Goal: Task Accomplishment & Management: Manage account settings

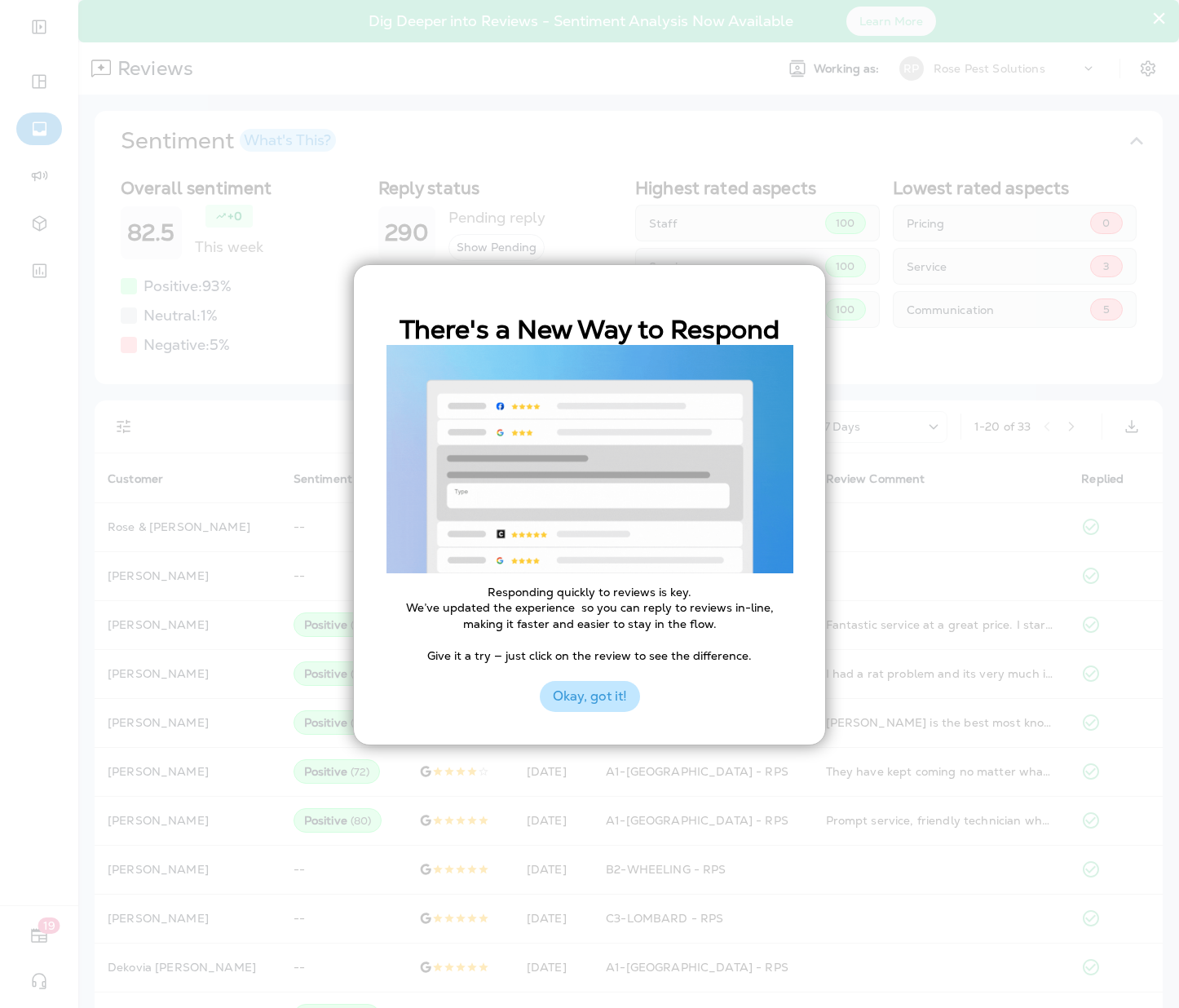
click at [612, 697] on button "Okay, got it!" at bounding box center [590, 697] width 101 height 31
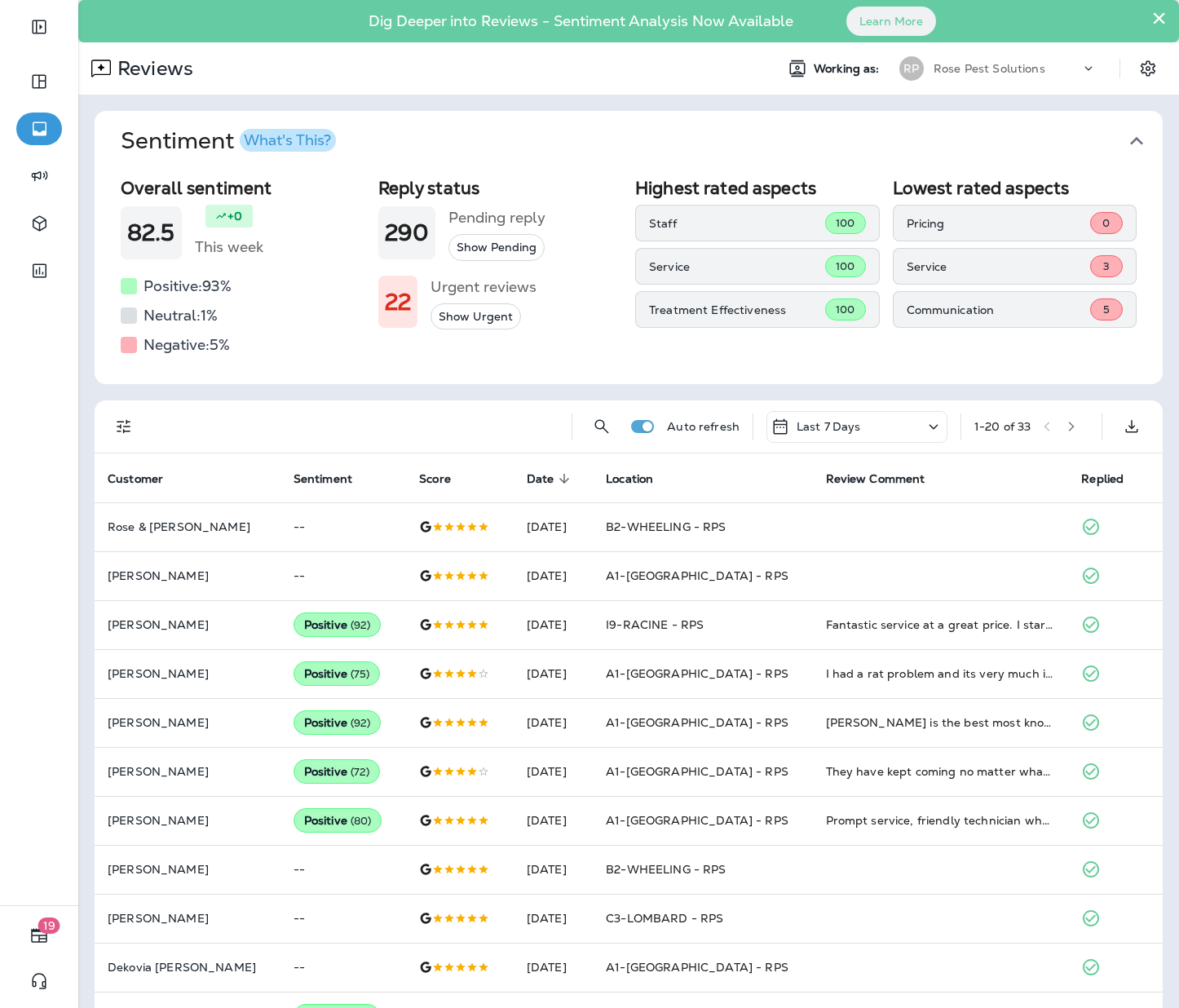
click at [473, 316] on button "Show Urgent" at bounding box center [475, 317] width 91 height 27
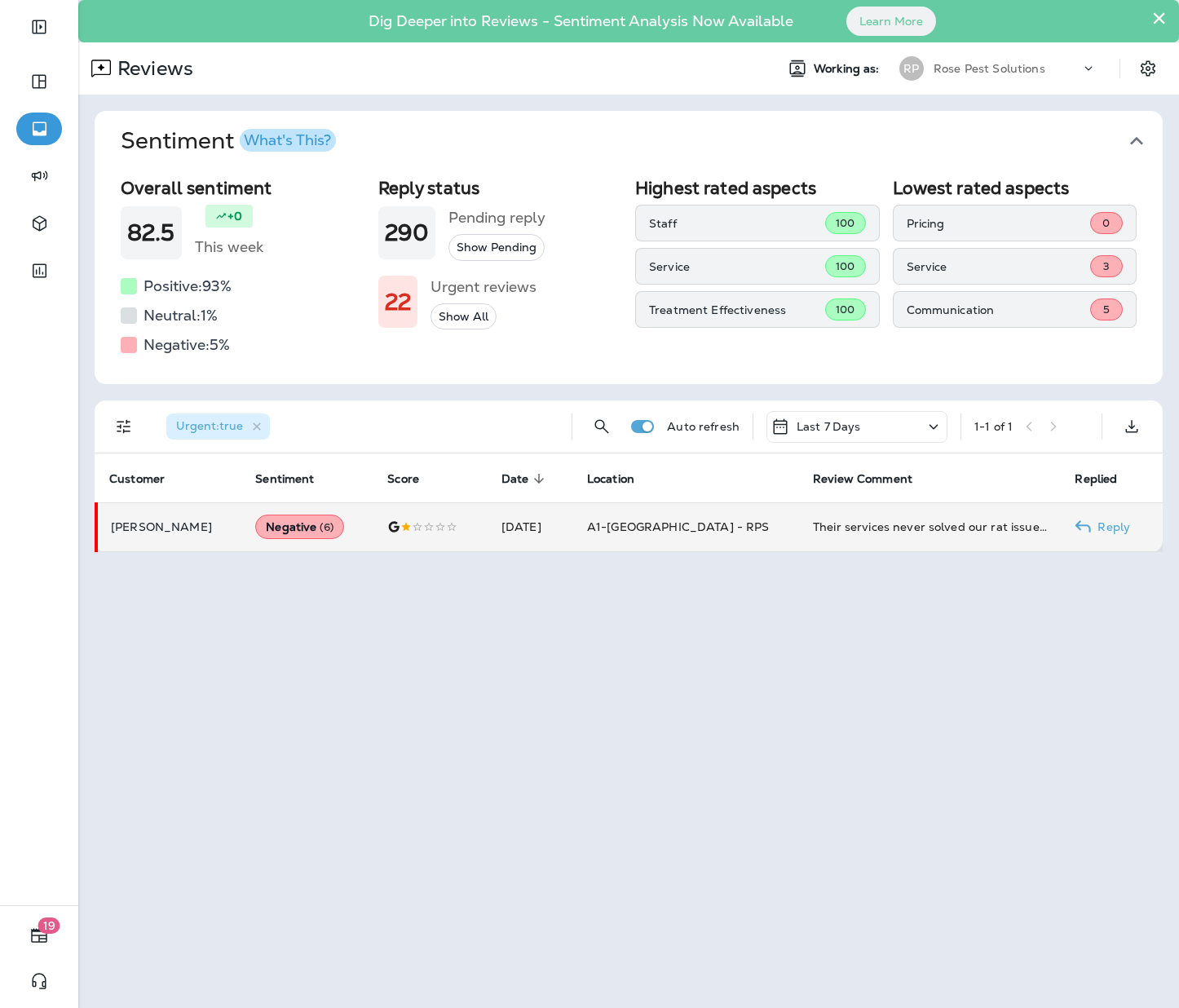
click at [363, 526] on td "Negative ( 6 )" at bounding box center [307, 527] width 132 height 49
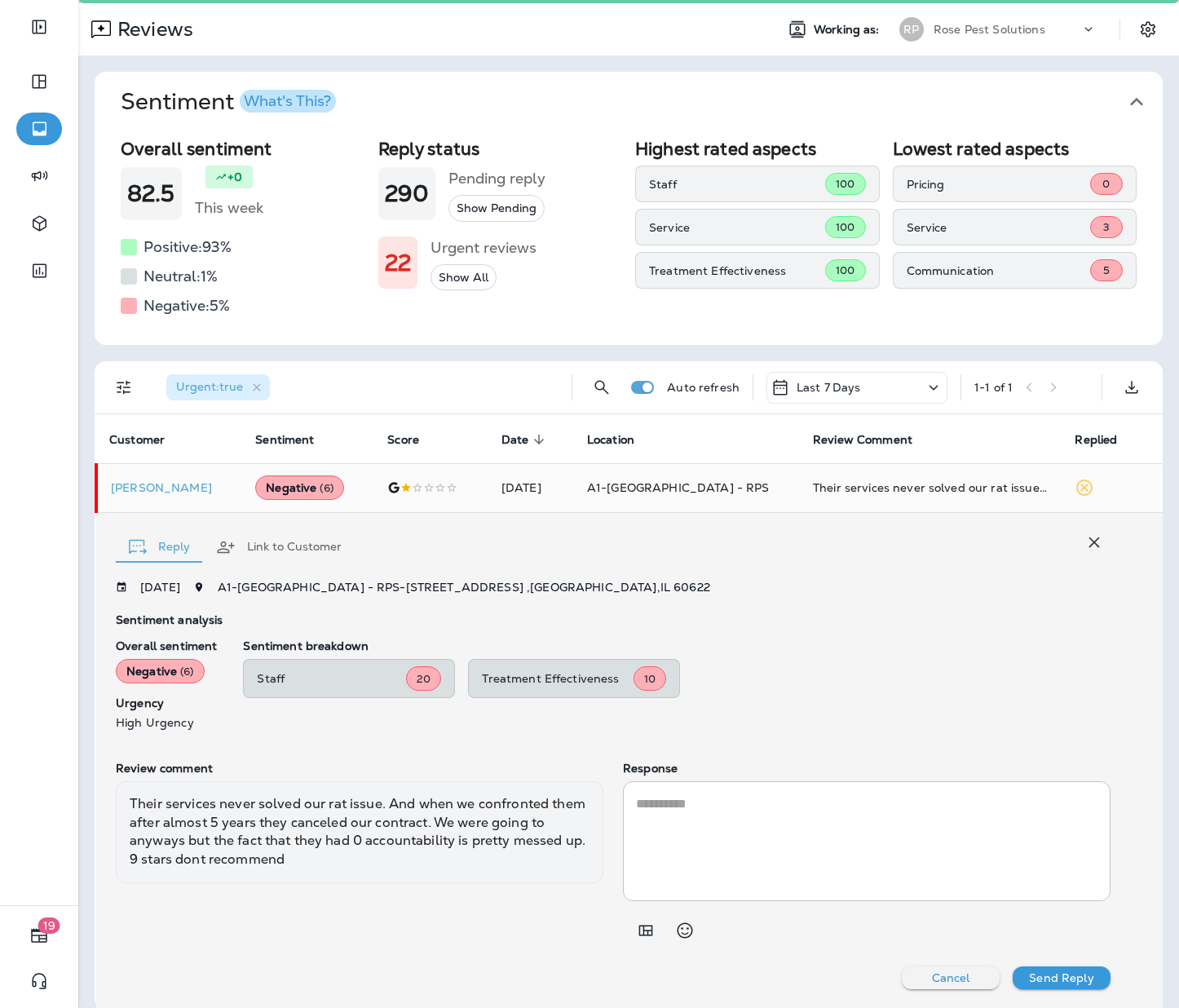
click at [429, 84] on button "Sentiment What's This?" at bounding box center [641, 102] width 1069 height 60
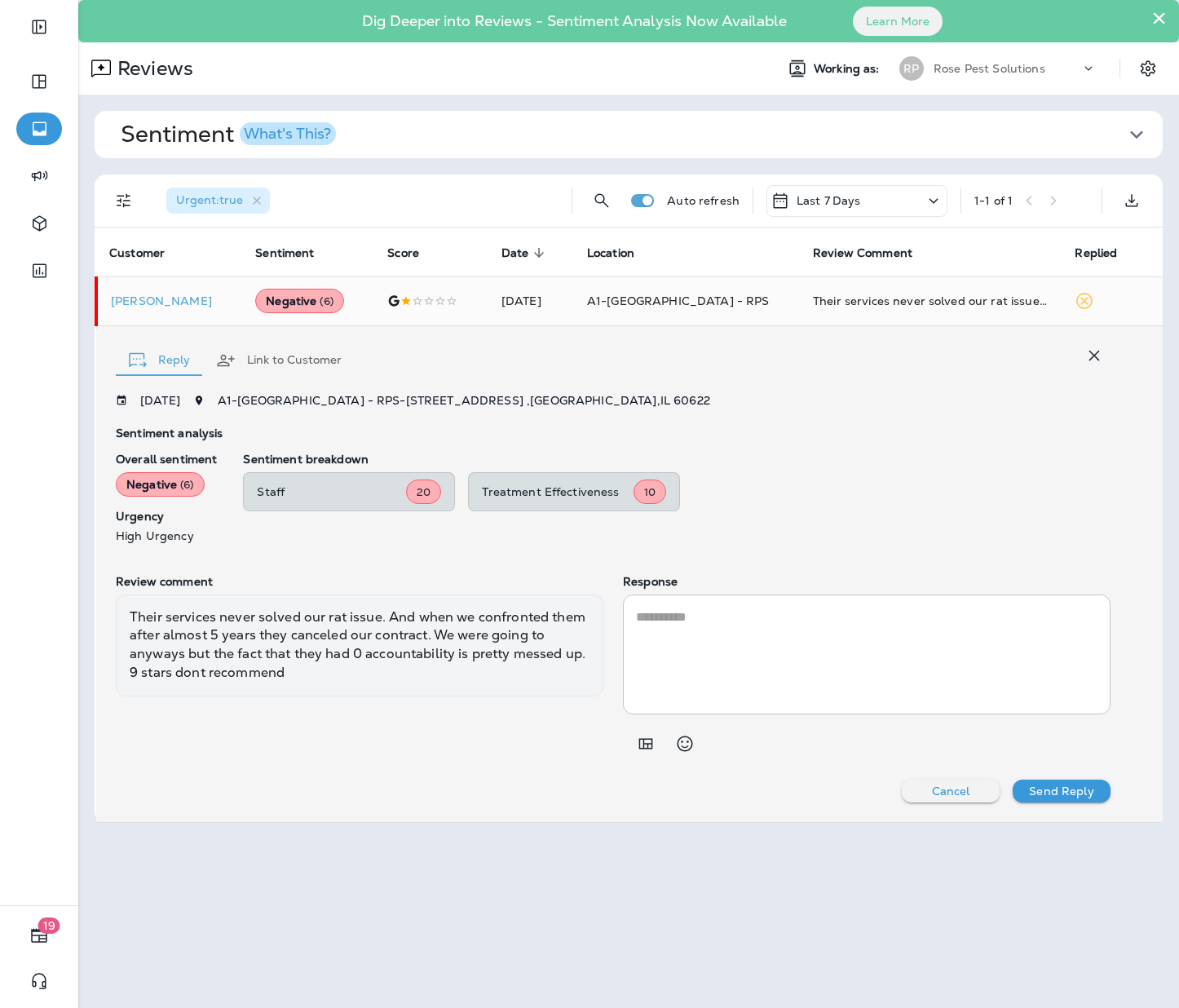
scroll to position [0, 0]
click at [409, 138] on span "Sentiment What's This?" at bounding box center [623, 135] width 1003 height 27
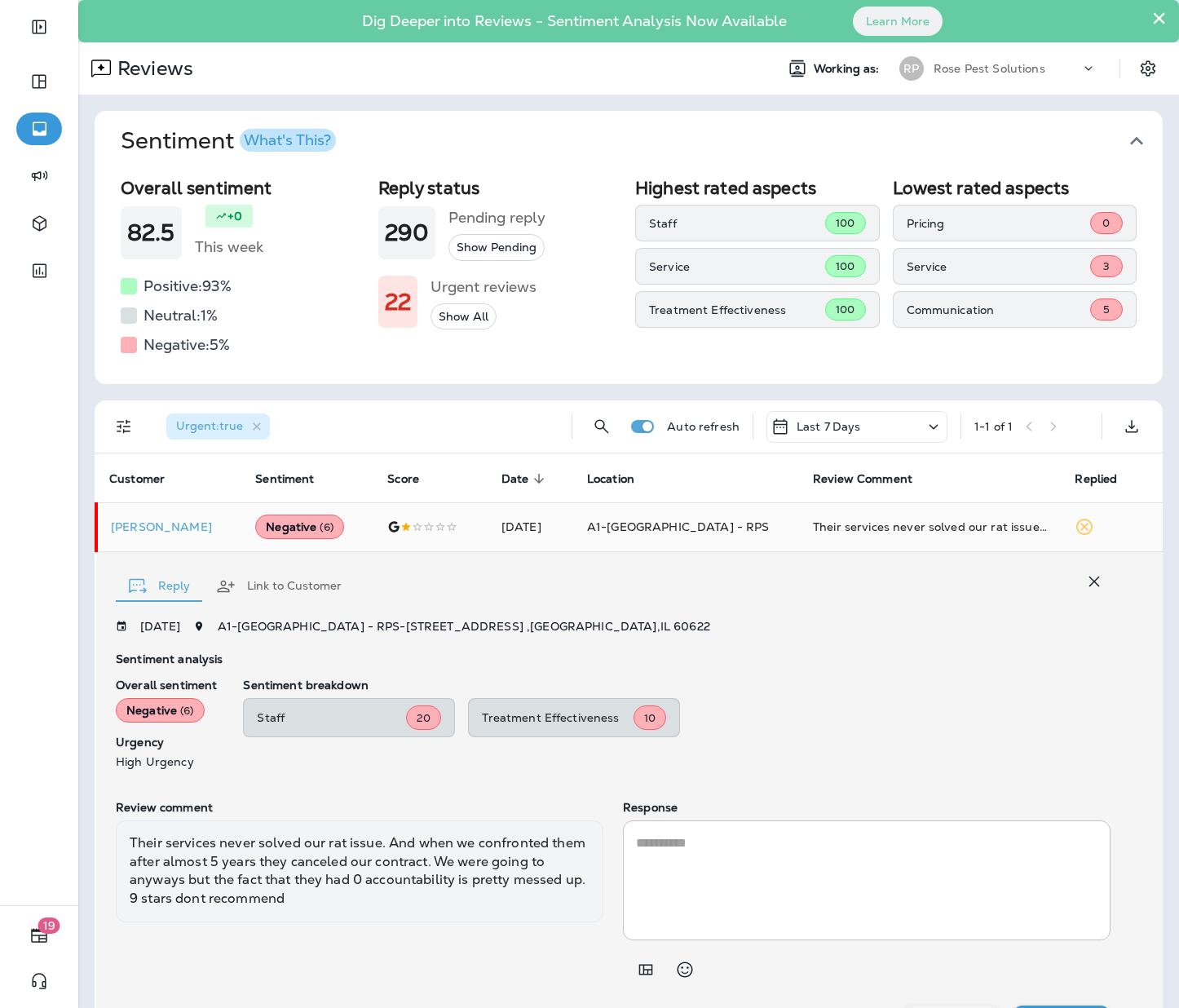
scroll to position [56, 0]
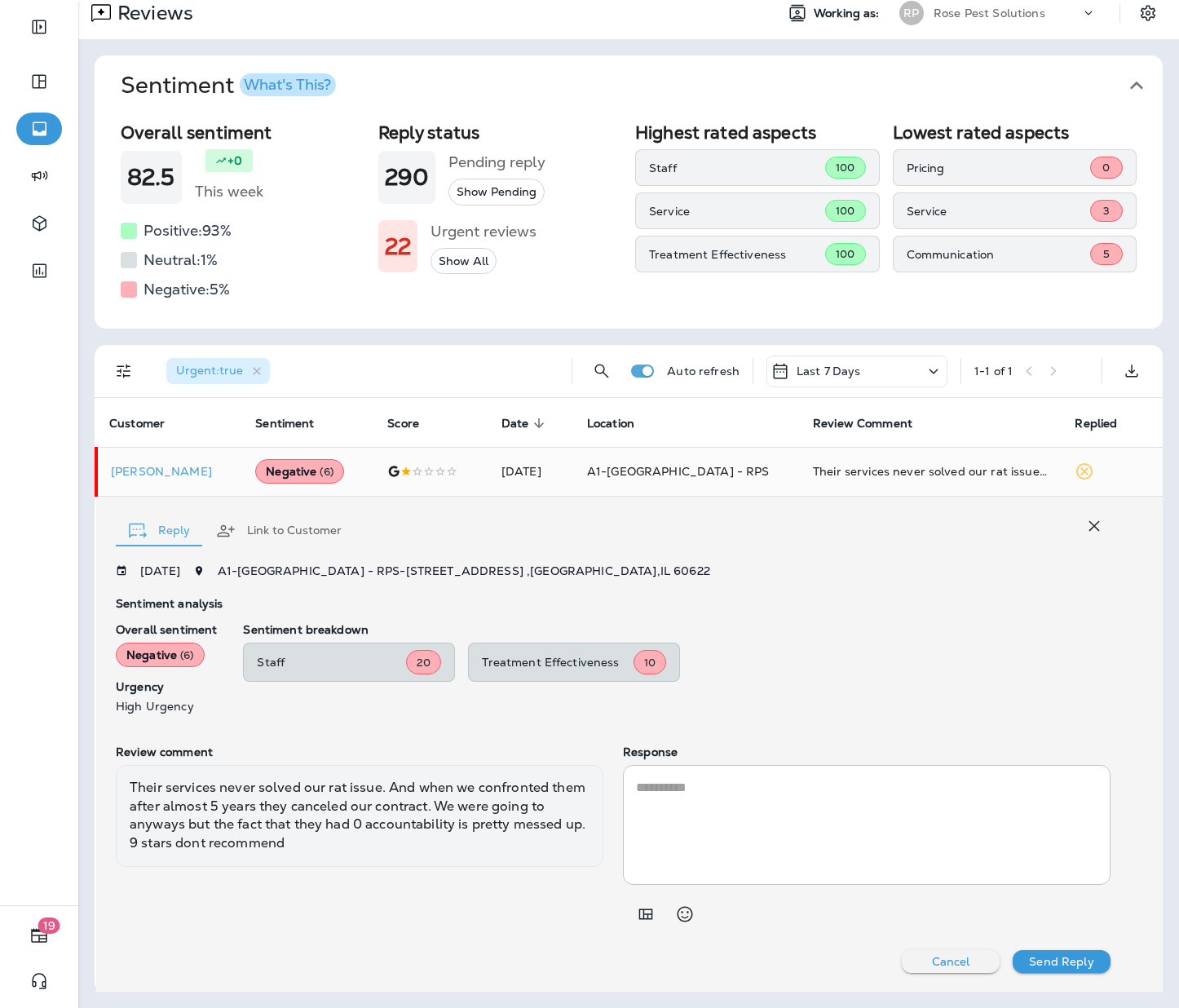
click at [287, 296] on div "Negative: 5 %" at bounding box center [243, 289] width 245 height 26
click at [551, 82] on span "Sentiment What's This?" at bounding box center [623, 86] width 1003 height 27
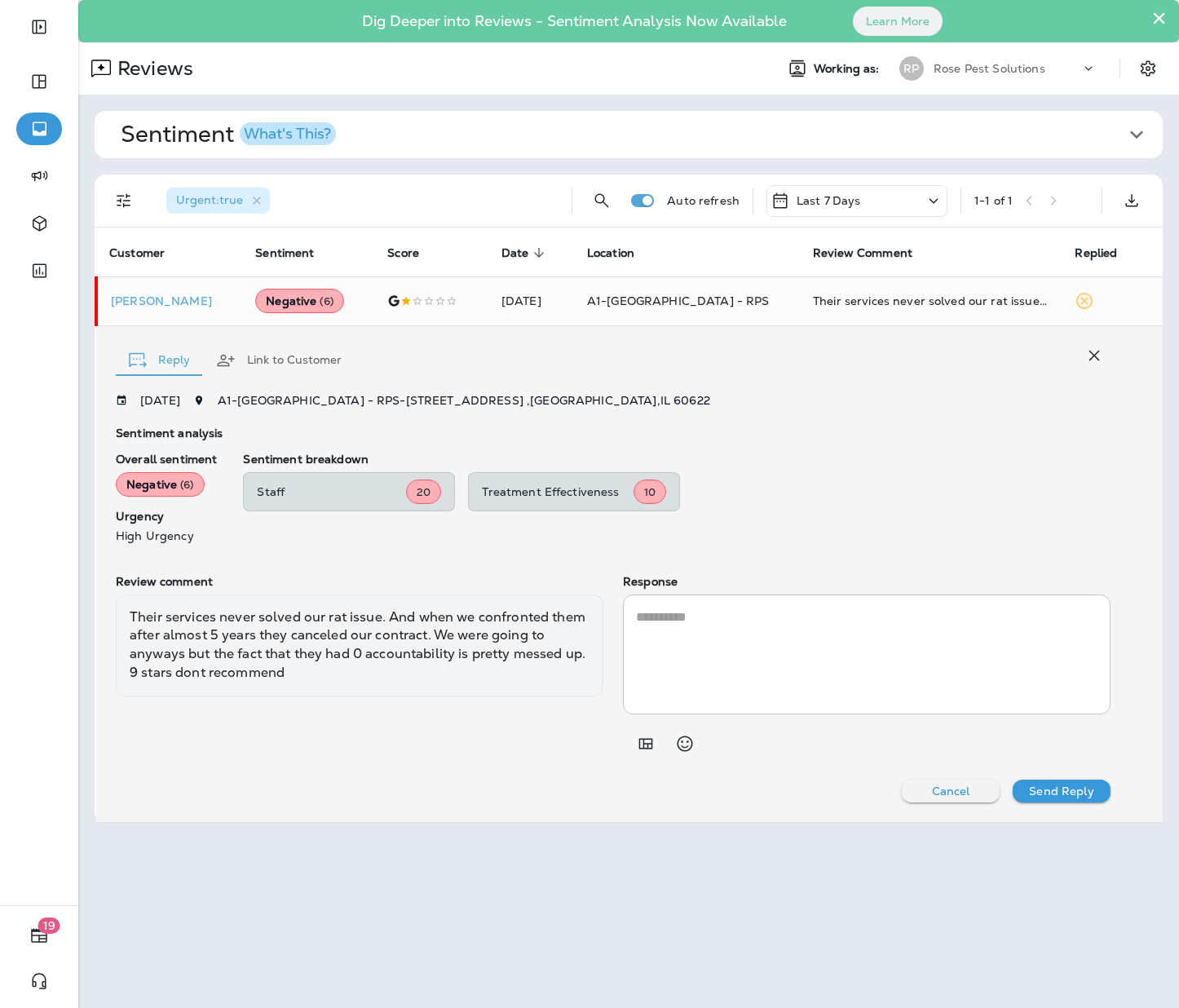
scroll to position [0, 0]
click at [554, 127] on span "Sentiment What's This?" at bounding box center [623, 135] width 1003 height 27
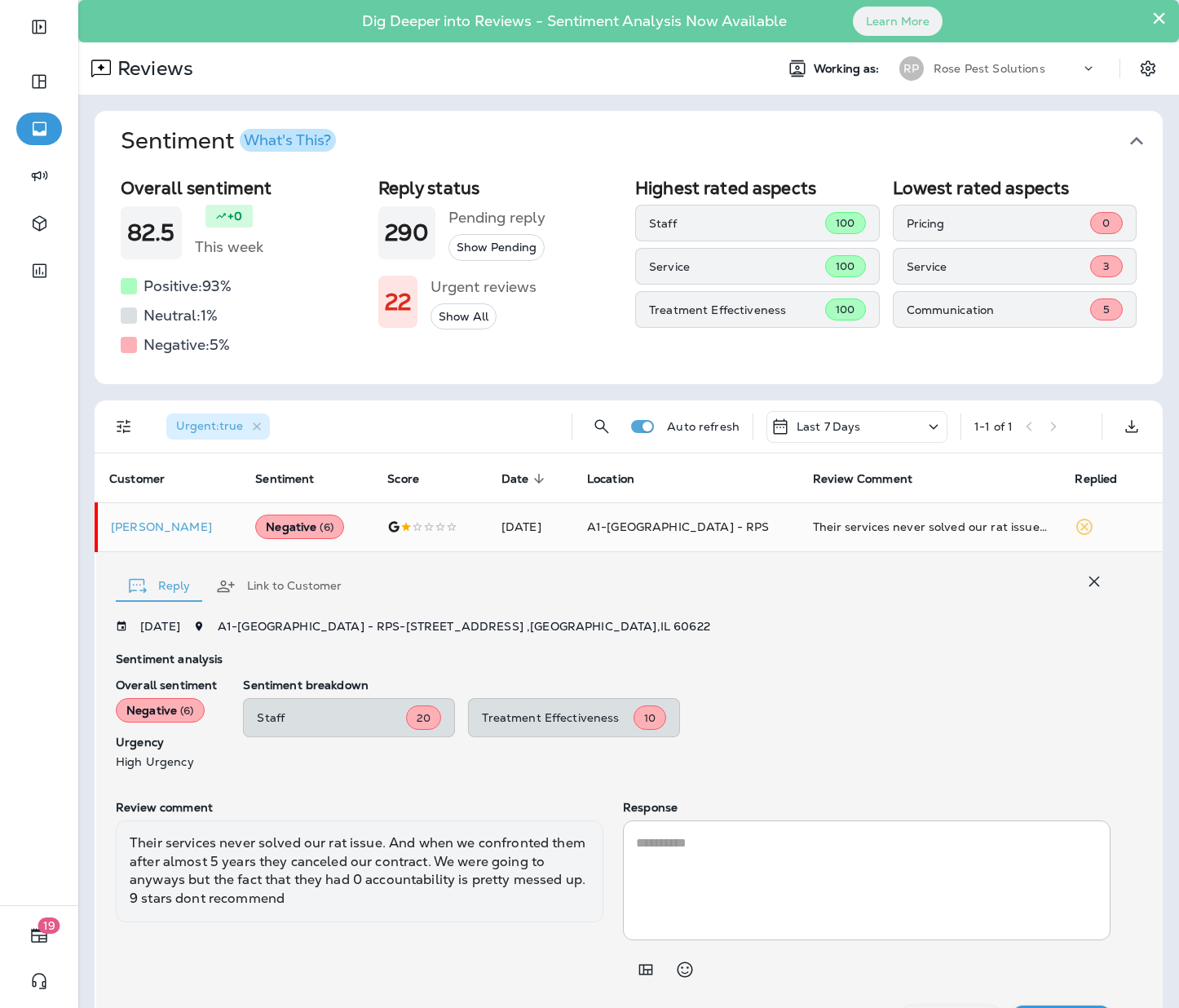
click at [560, 139] on span "Sentiment What's This?" at bounding box center [623, 141] width 1003 height 27
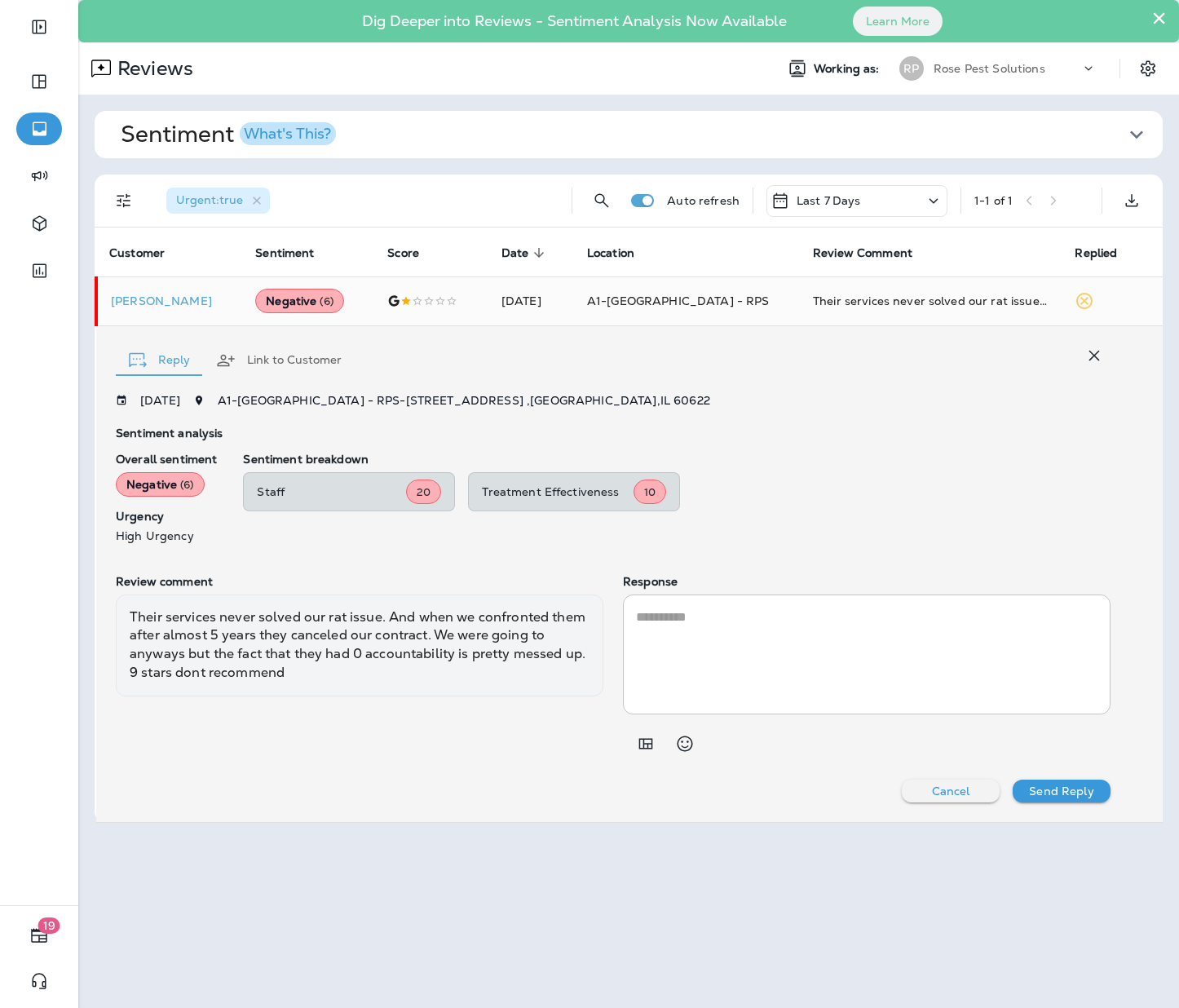
click at [560, 139] on span "Sentiment What's This?" at bounding box center [623, 135] width 1003 height 27
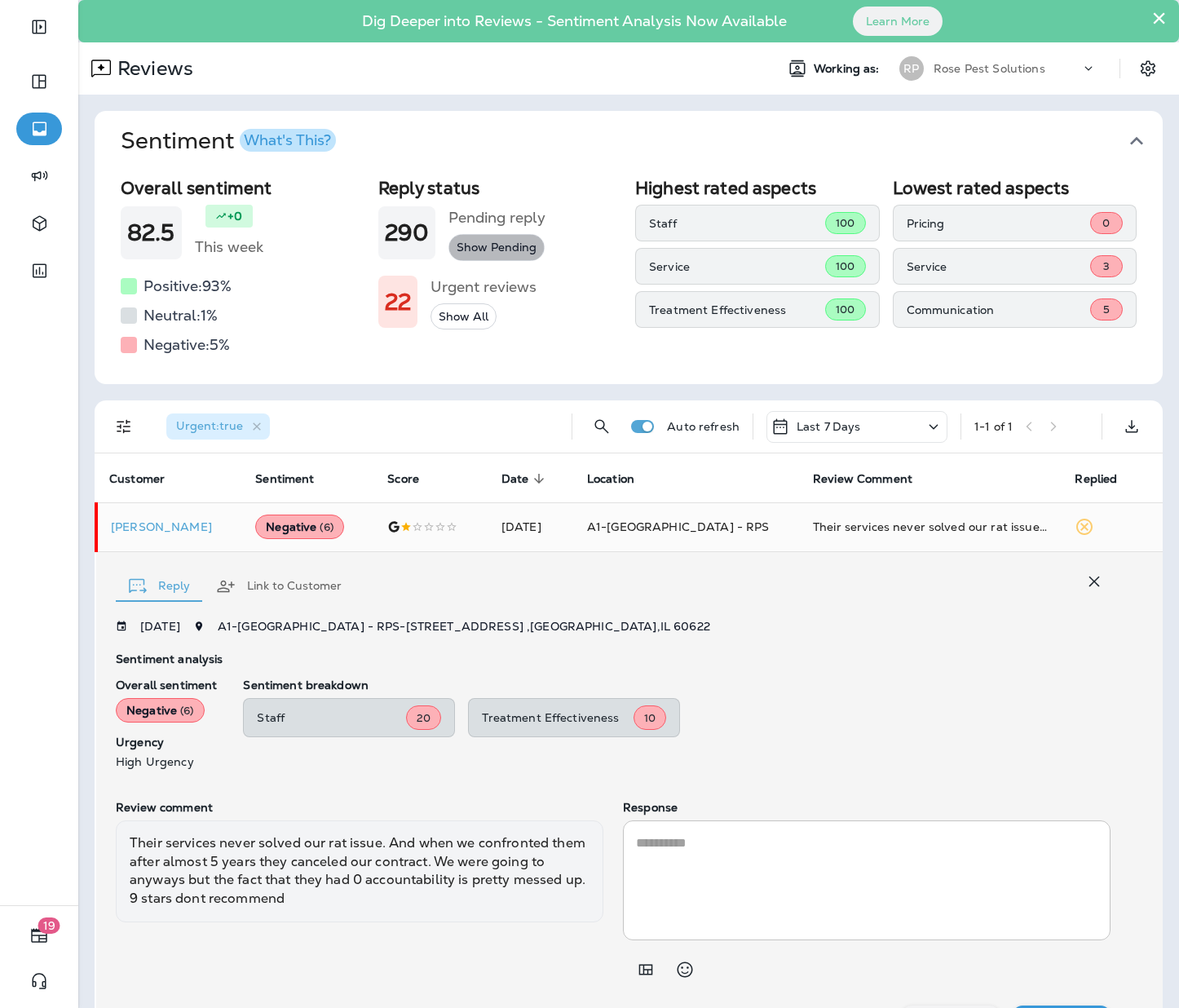
click at [484, 251] on button "Show Pending" at bounding box center [497, 248] width 97 height 27
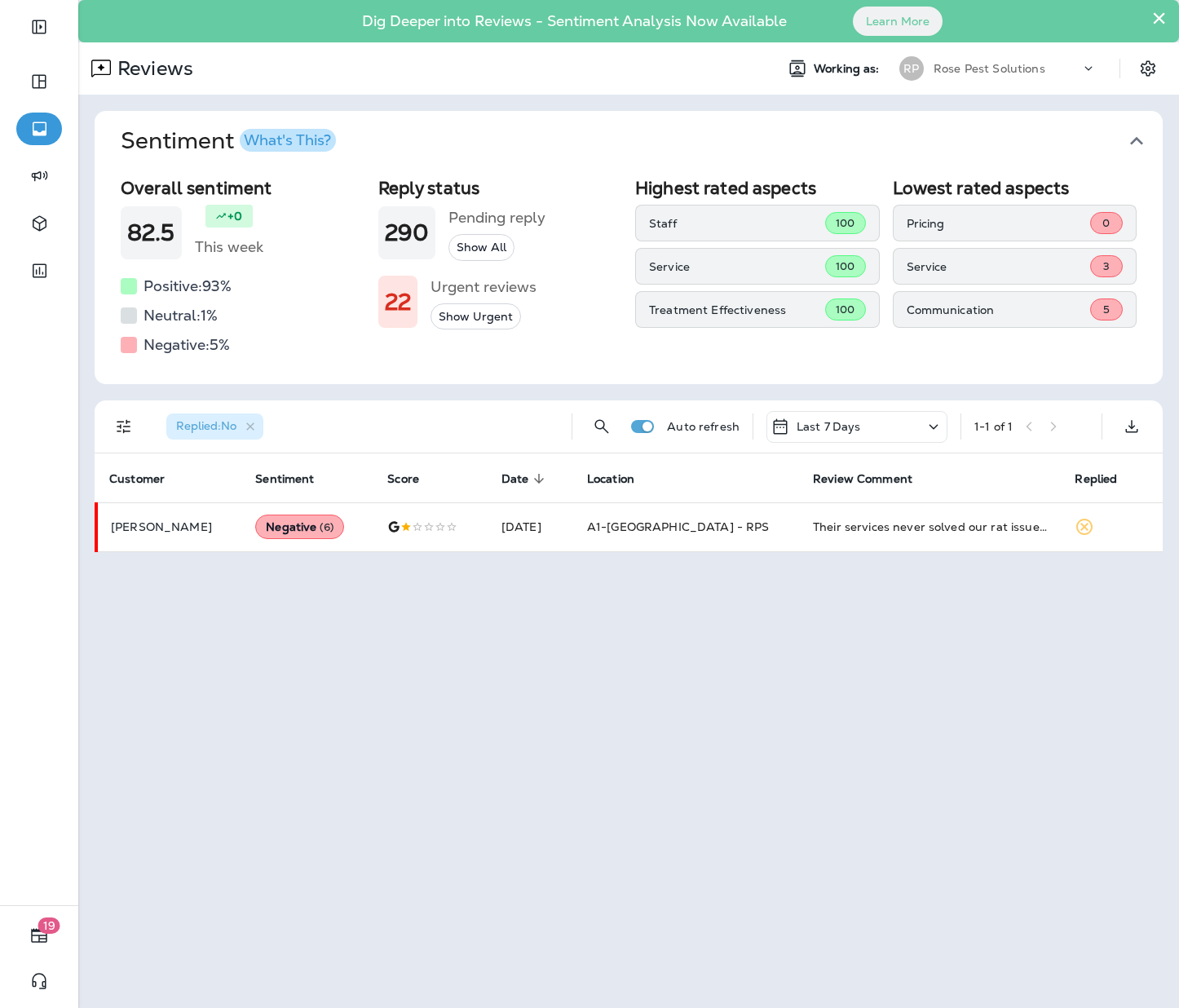
click at [484, 251] on button "Show All" at bounding box center [482, 248] width 66 height 27
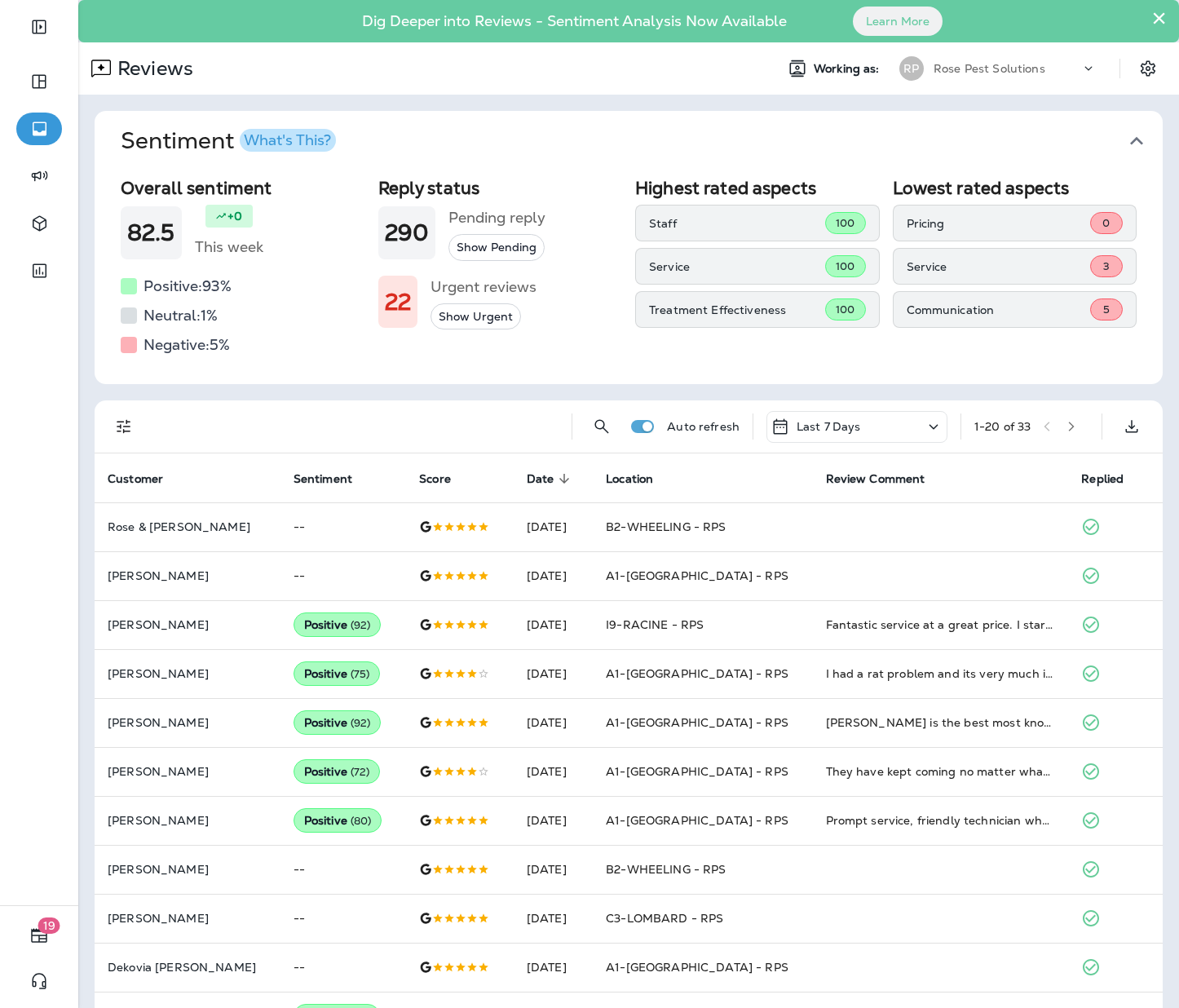
click at [498, 116] on button "Sentiment What's This?" at bounding box center [641, 141] width 1069 height 60
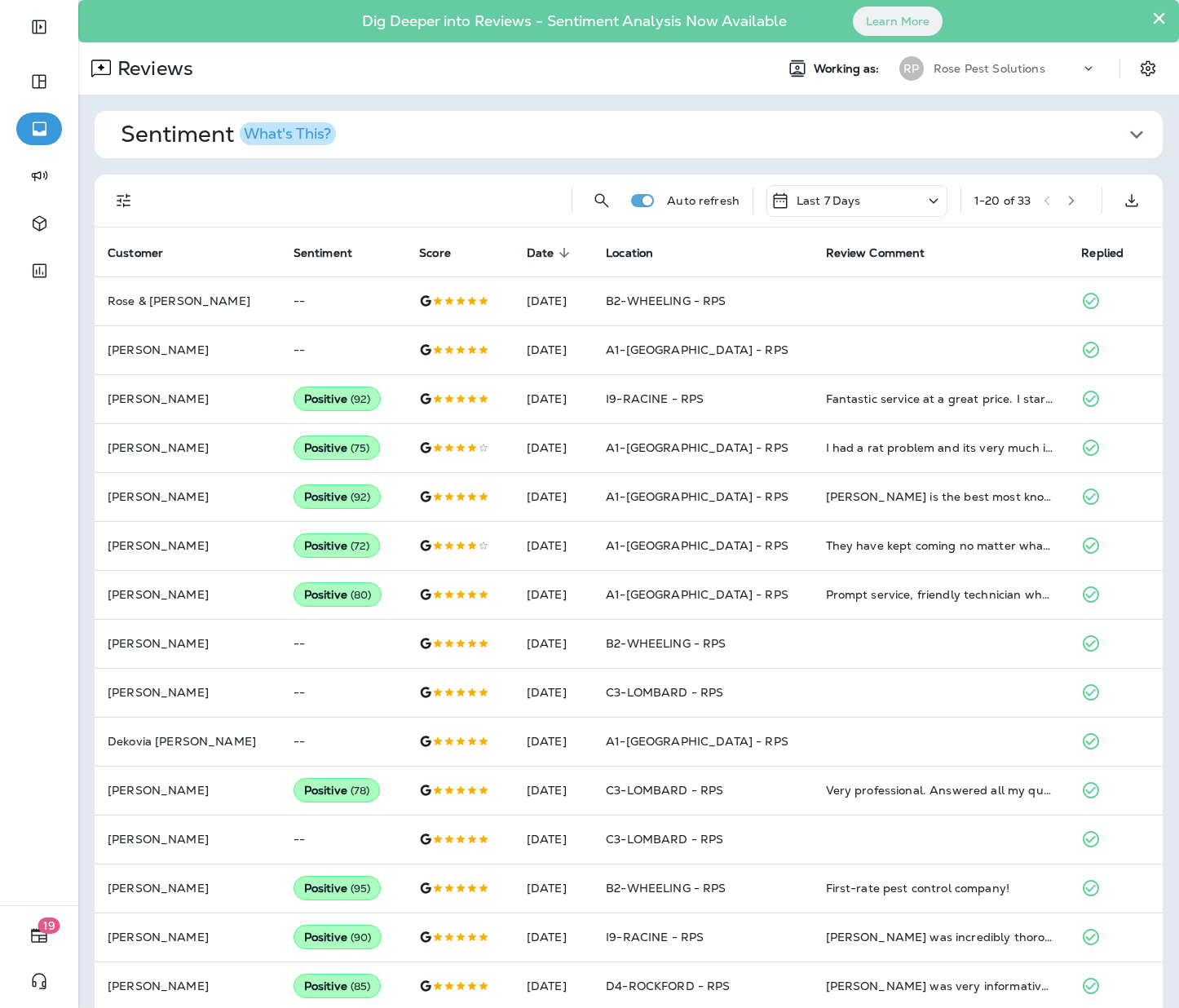
click at [498, 116] on button "Sentiment What's This?" at bounding box center [641, 135] width 1069 height 47
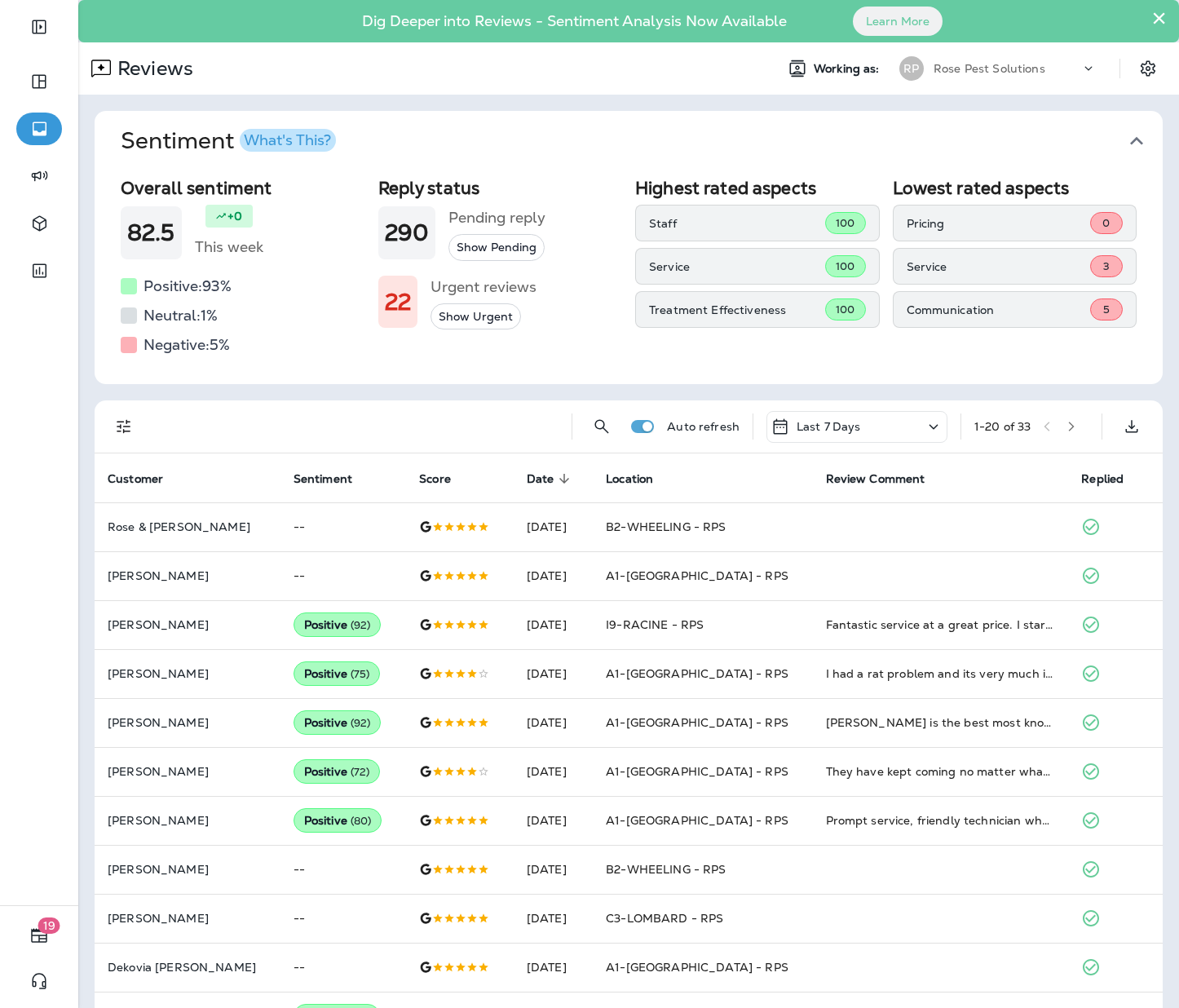
click at [796, 427] on p "Last 7 Days" at bounding box center [829, 425] width 64 height 13
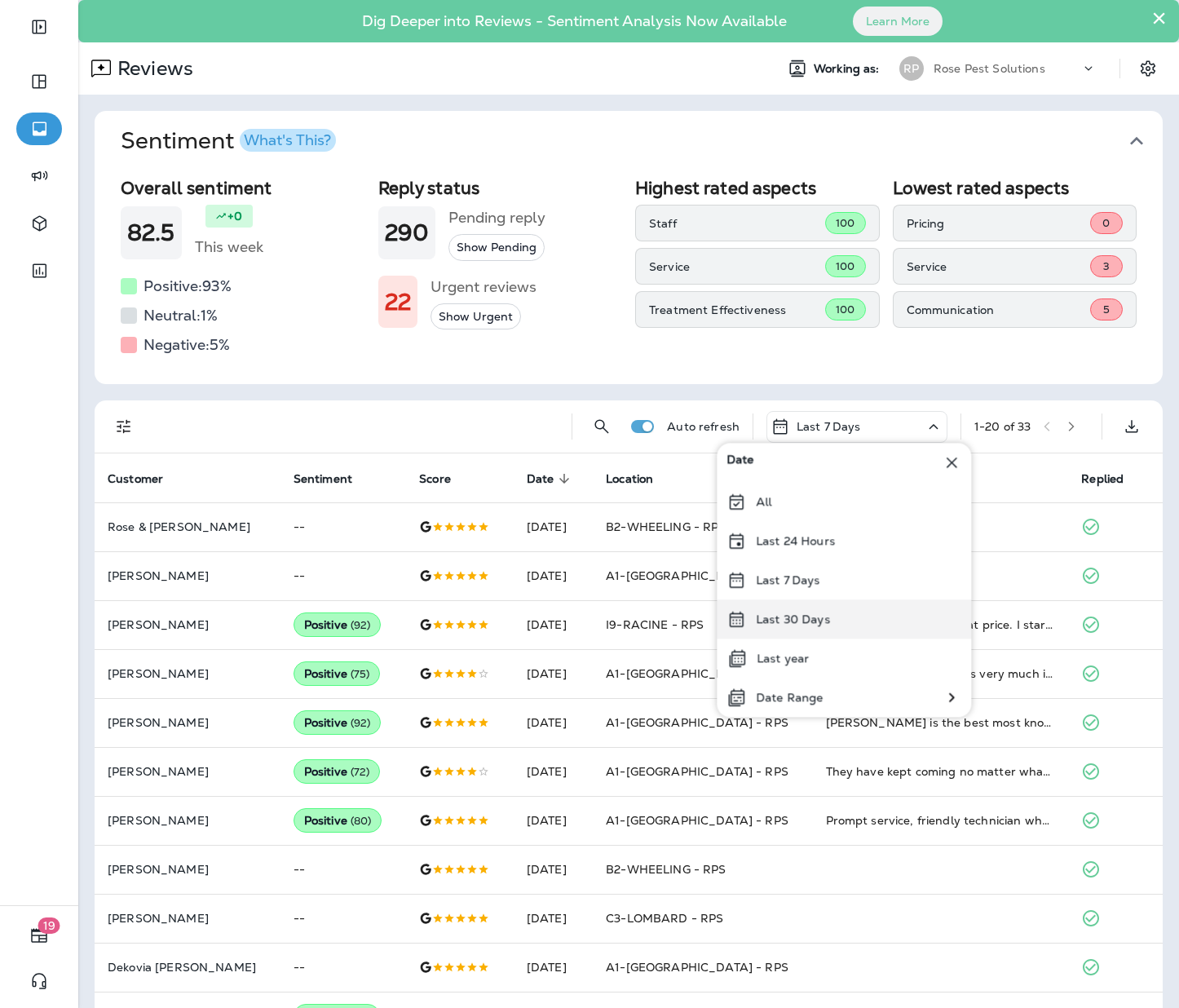
click at [790, 610] on div "Last 30 Days" at bounding box center [843, 619] width 255 height 39
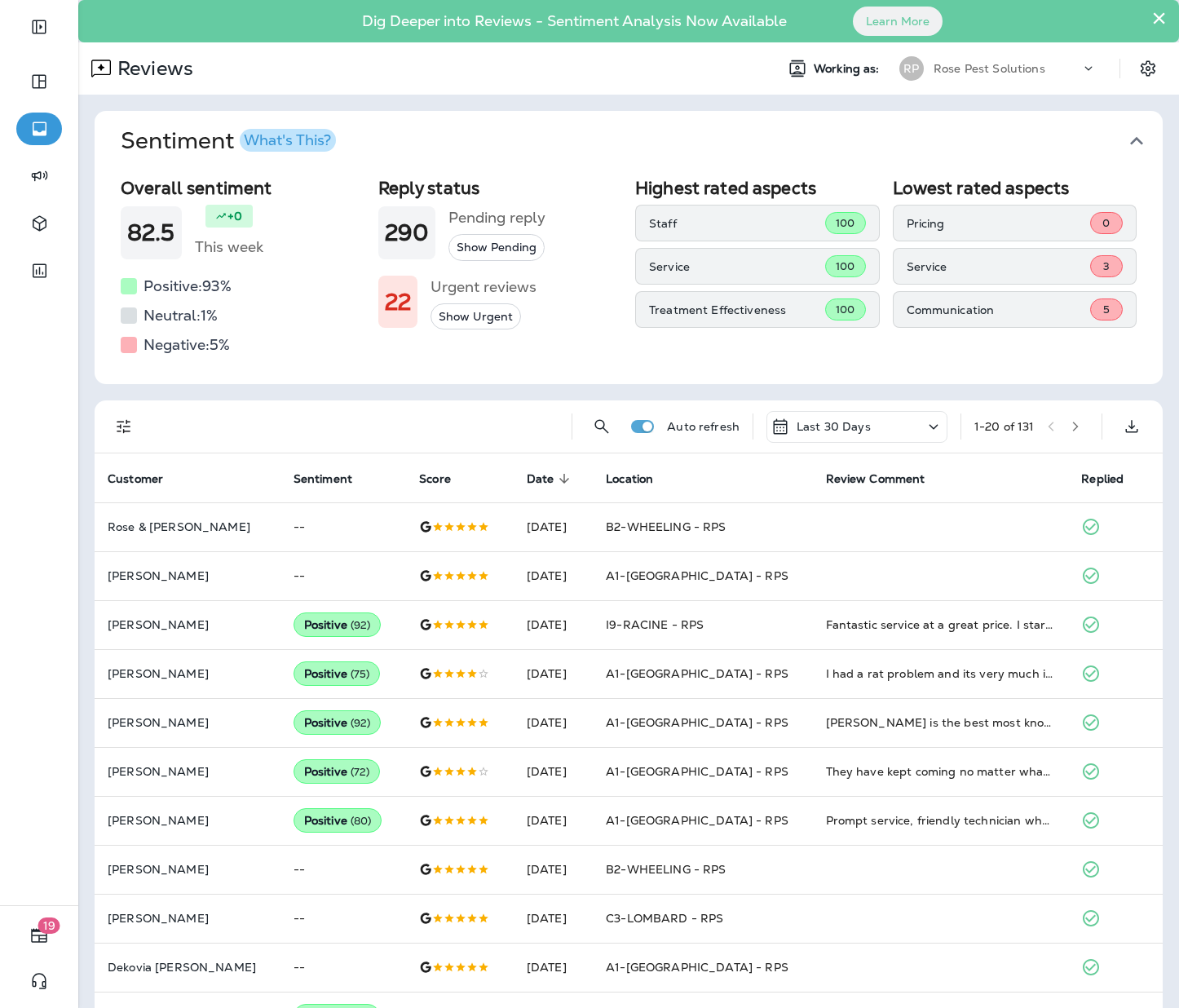
click at [528, 79] on div "Reviews" at bounding box center [420, 67] width 683 height 32
click at [473, 318] on button "Show Urgent" at bounding box center [475, 317] width 91 height 27
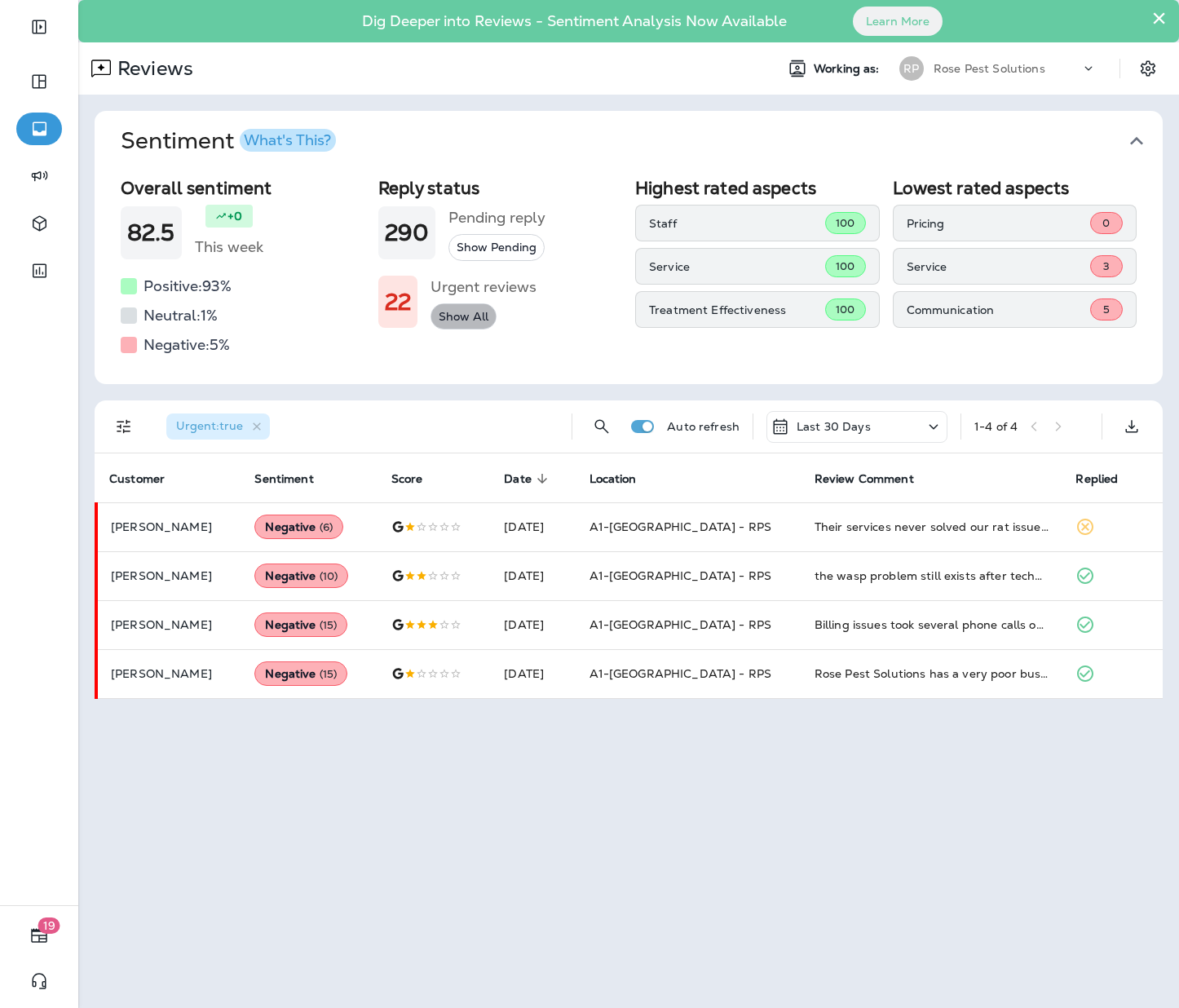
click at [473, 318] on button "Show All" at bounding box center [464, 317] width 66 height 27
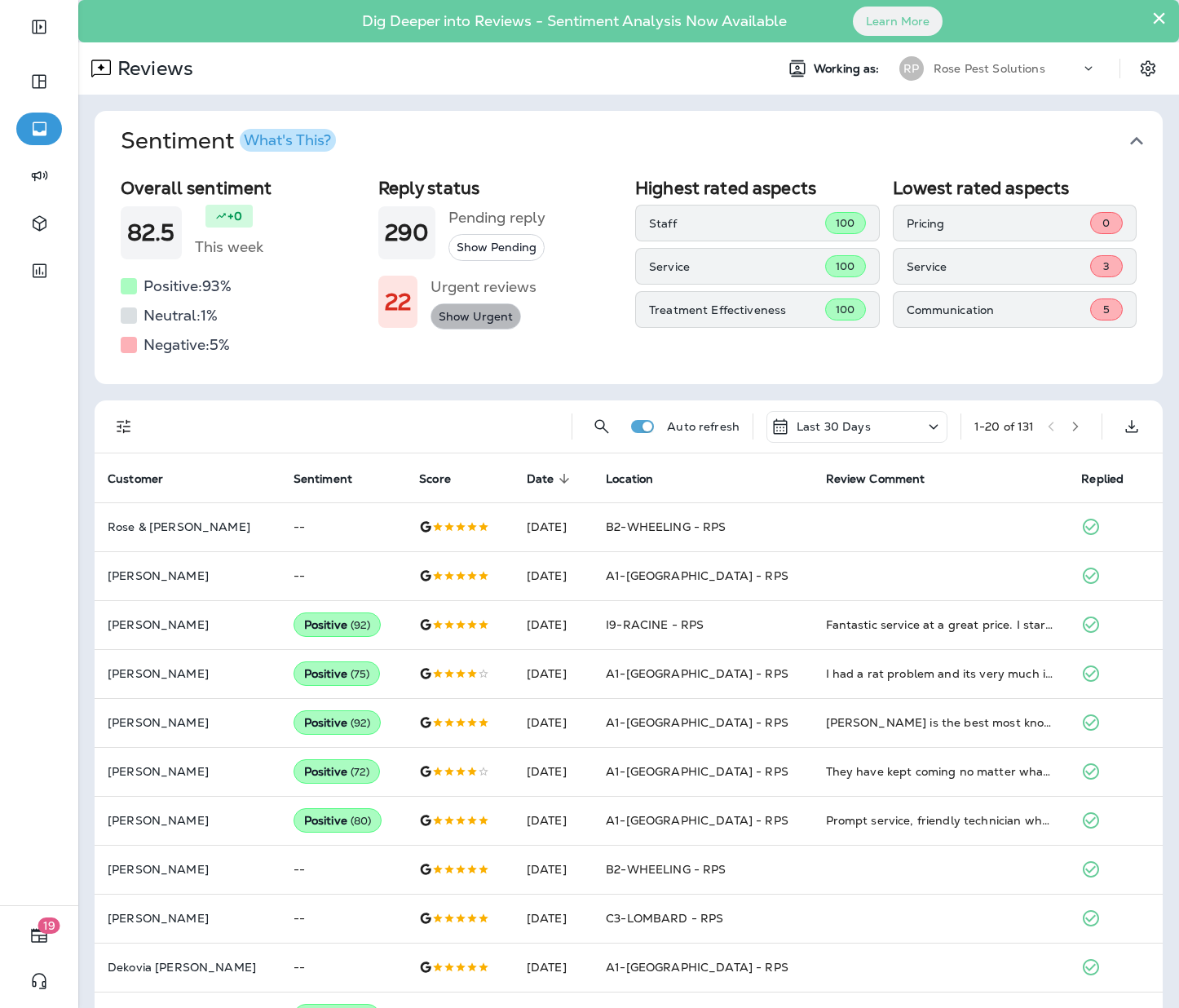
click at [474, 318] on button "Show Urgent" at bounding box center [475, 317] width 91 height 27
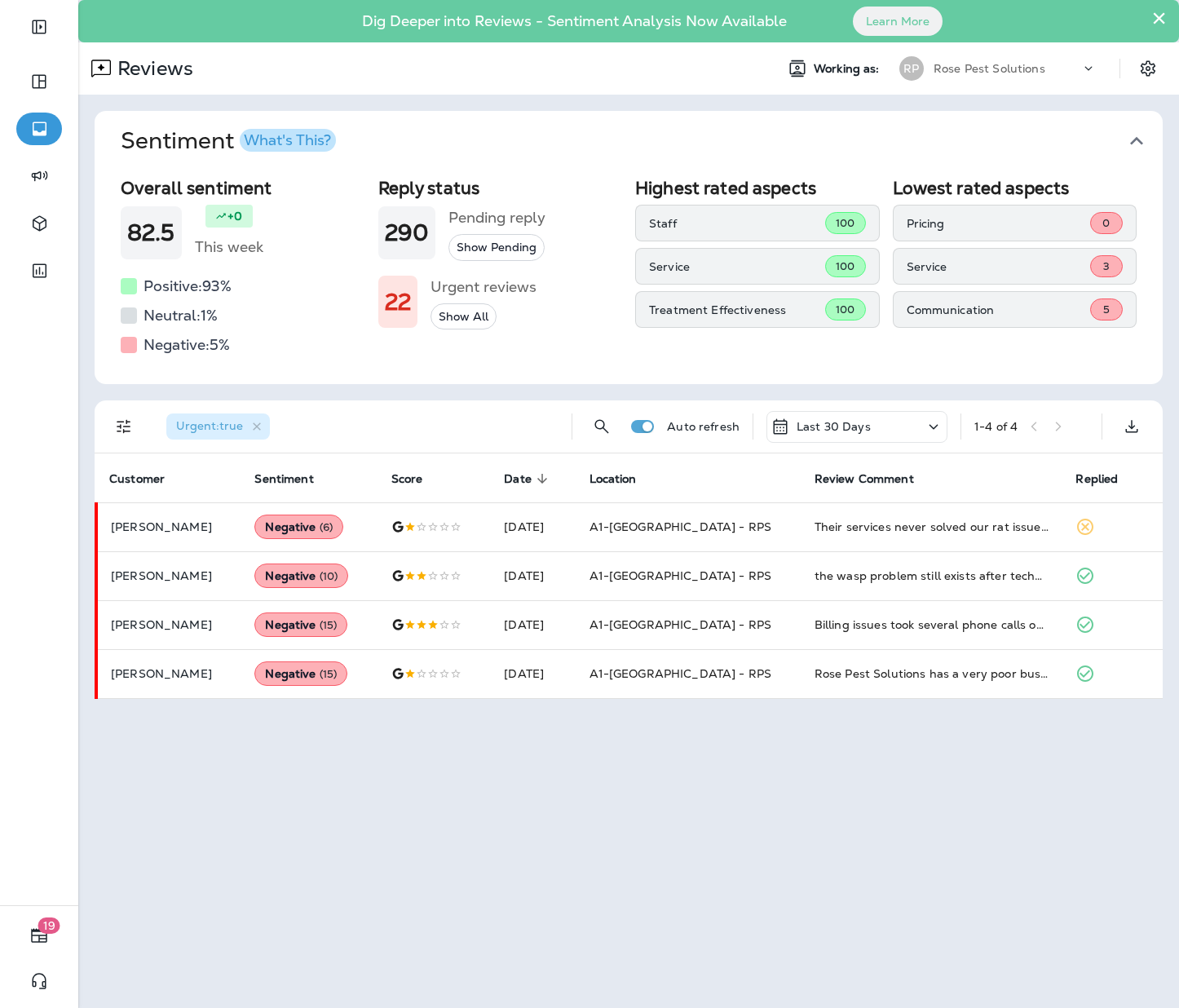
click at [850, 426] on p "Last 30 Days" at bounding box center [833, 425] width 74 height 13
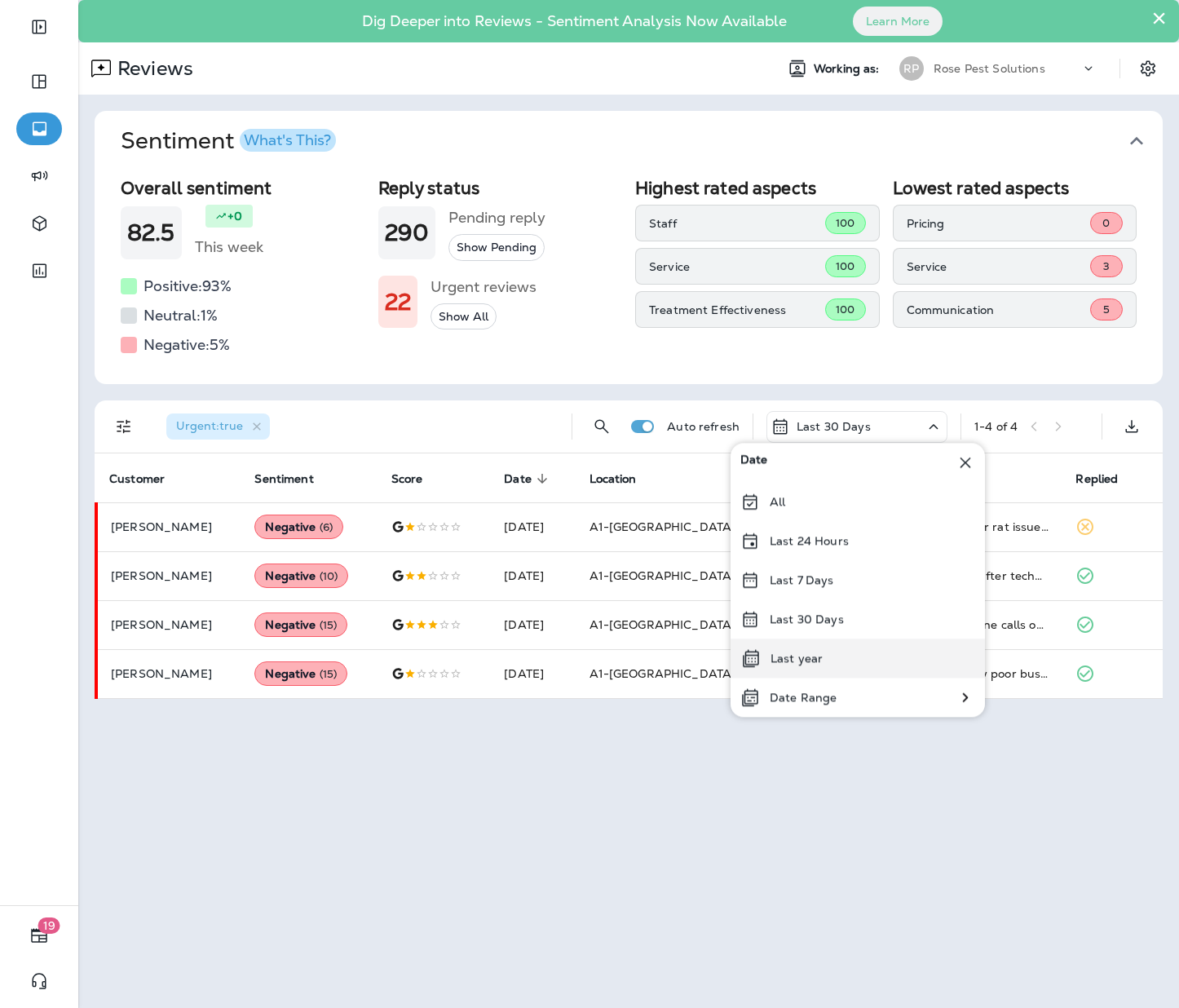
click at [797, 662] on p "Last year" at bounding box center [796, 658] width 52 height 13
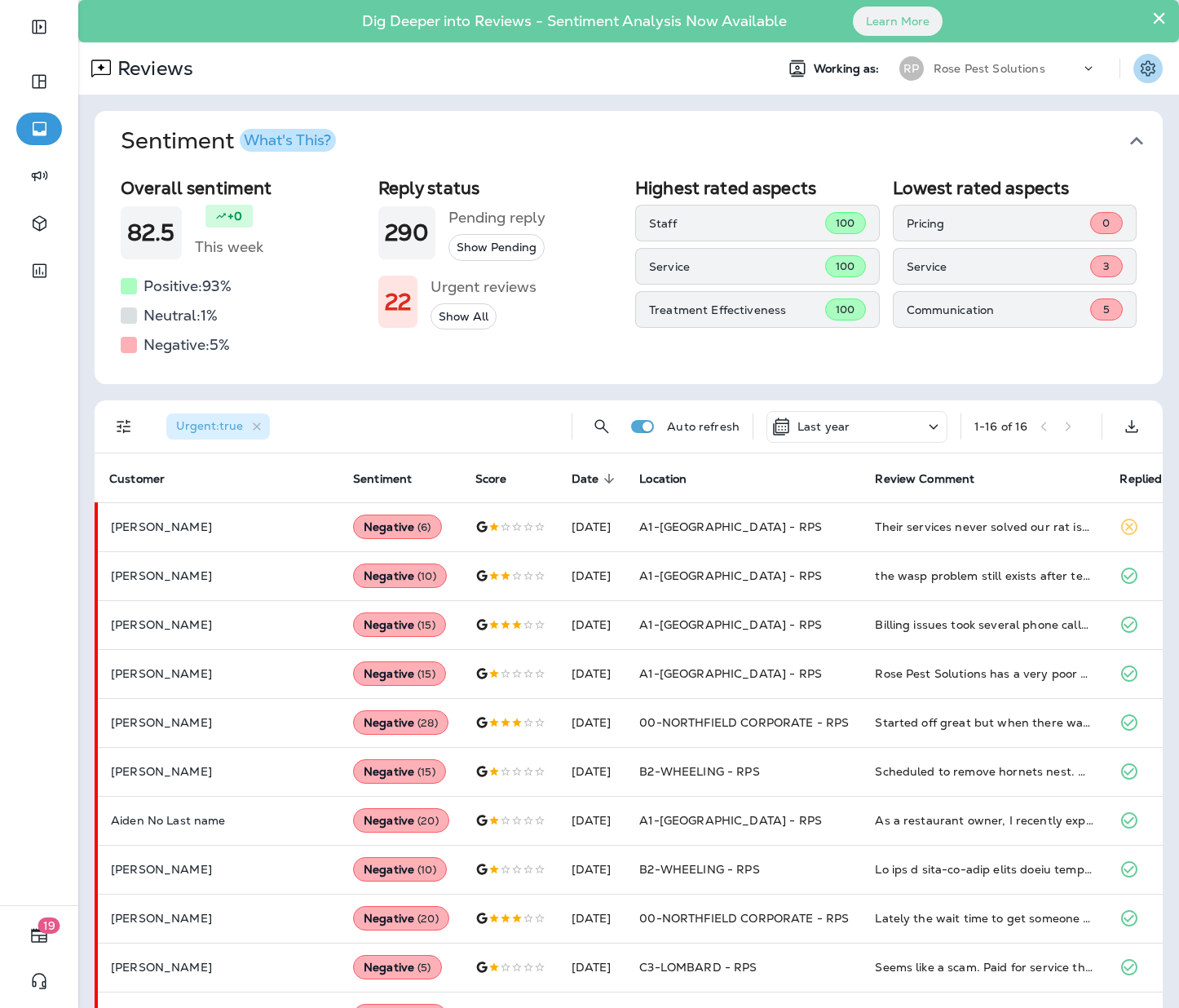
click at [1133, 54] on button "Settings" at bounding box center [1148, 68] width 29 height 29
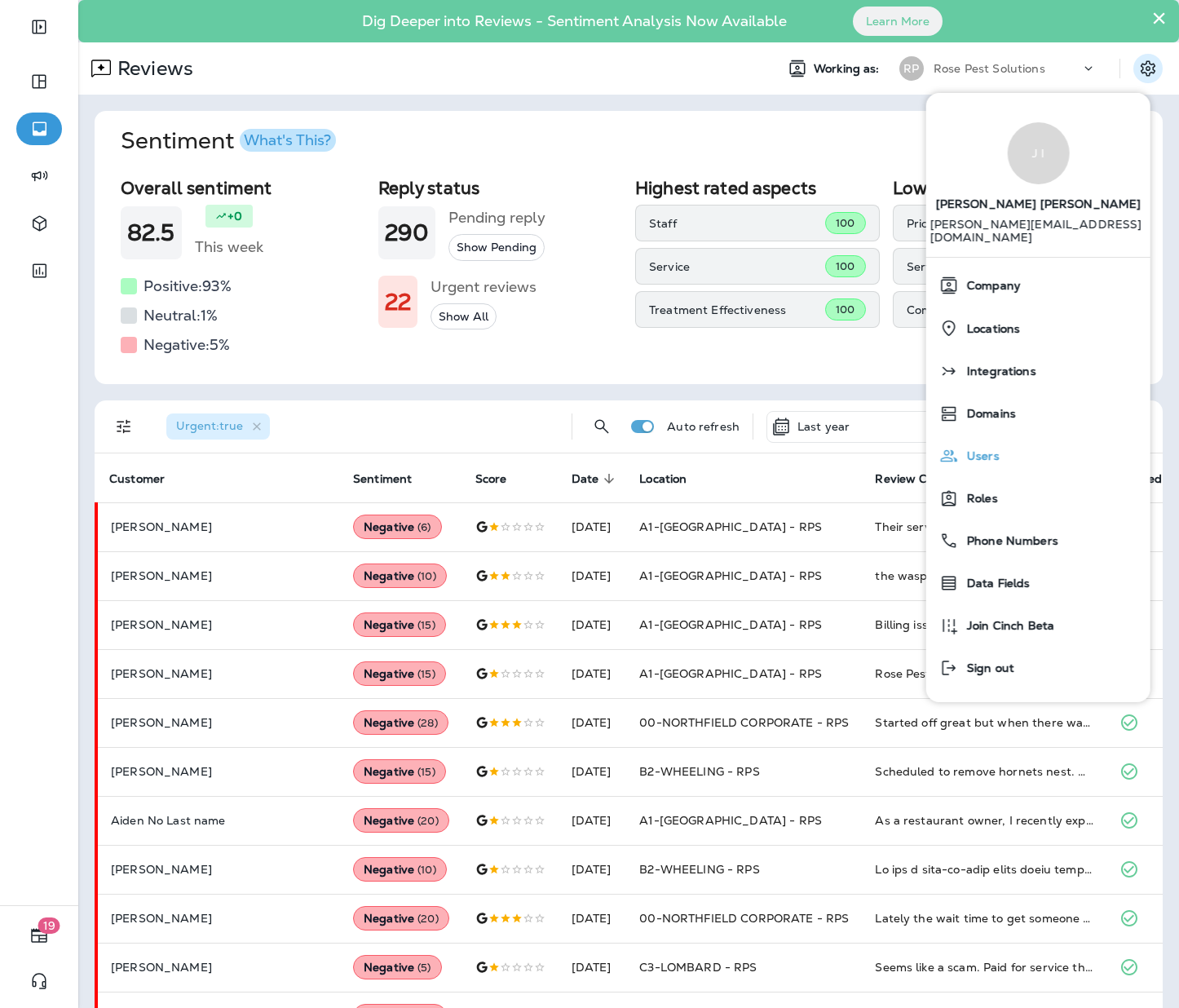
click at [1008, 444] on div "Users" at bounding box center [1038, 455] width 211 height 32
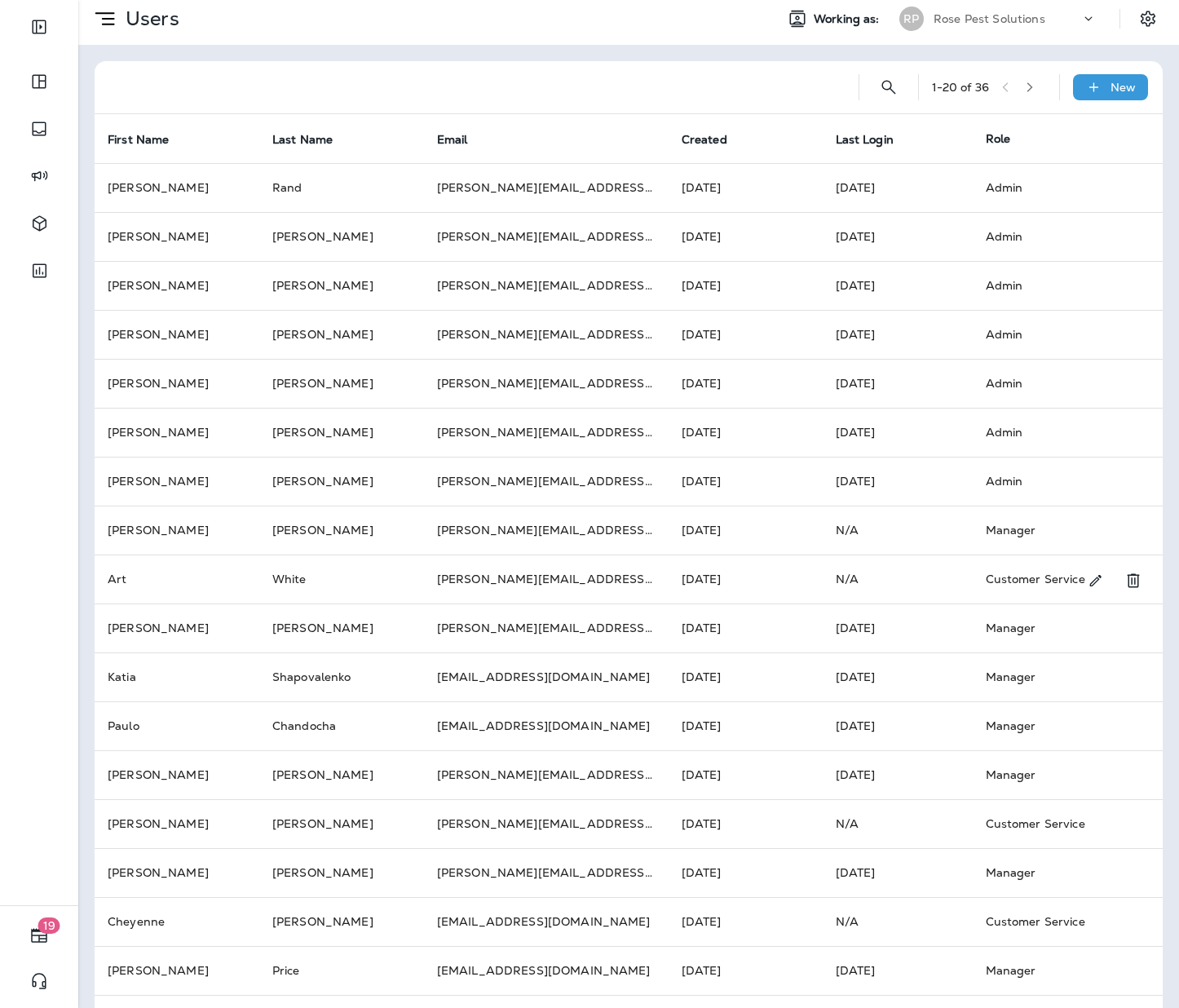
scroll to position [48, 0]
click at [1024, 92] on icon "button" at bounding box center [1030, 89] width 12 height 12
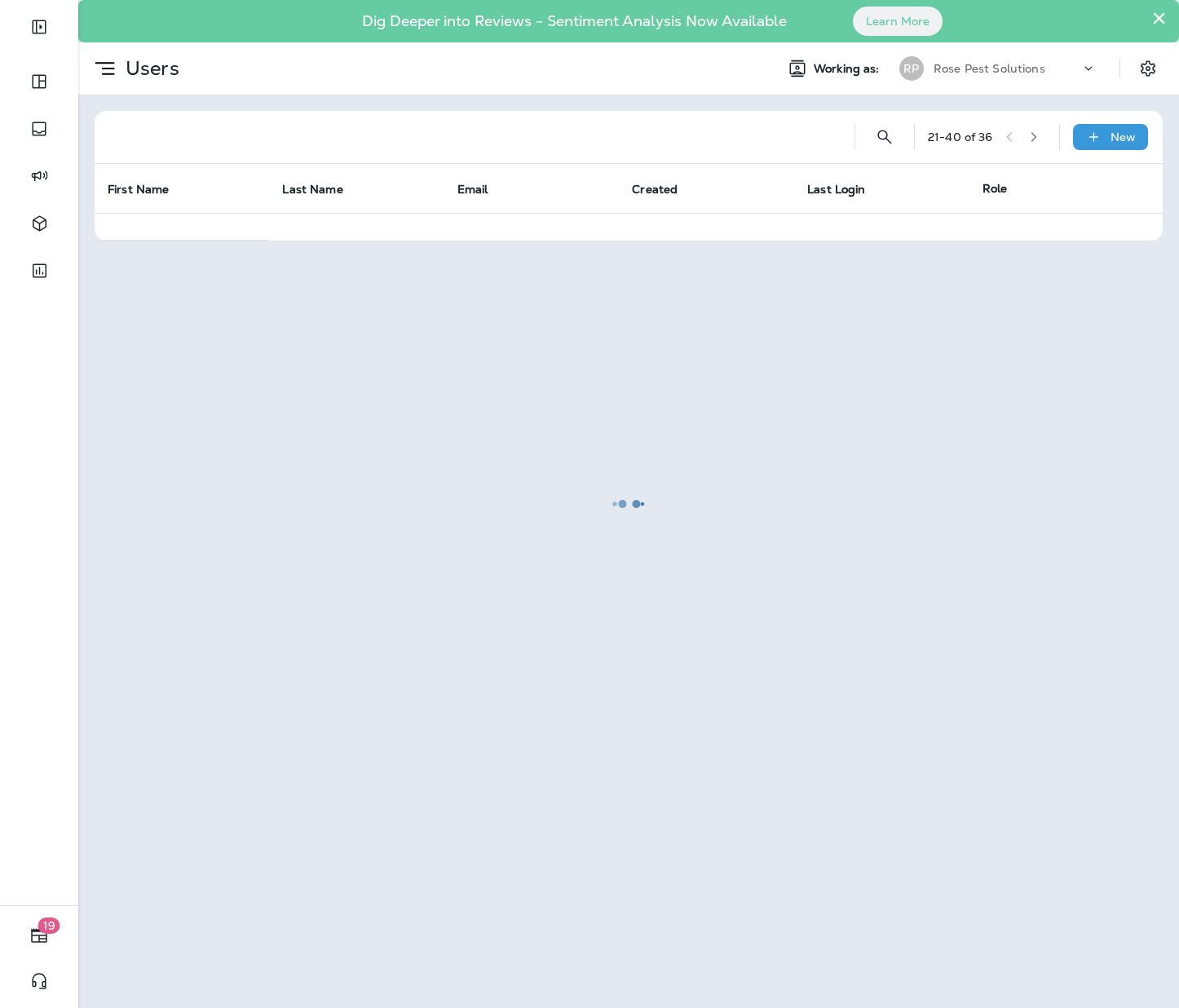
scroll to position [0, 0]
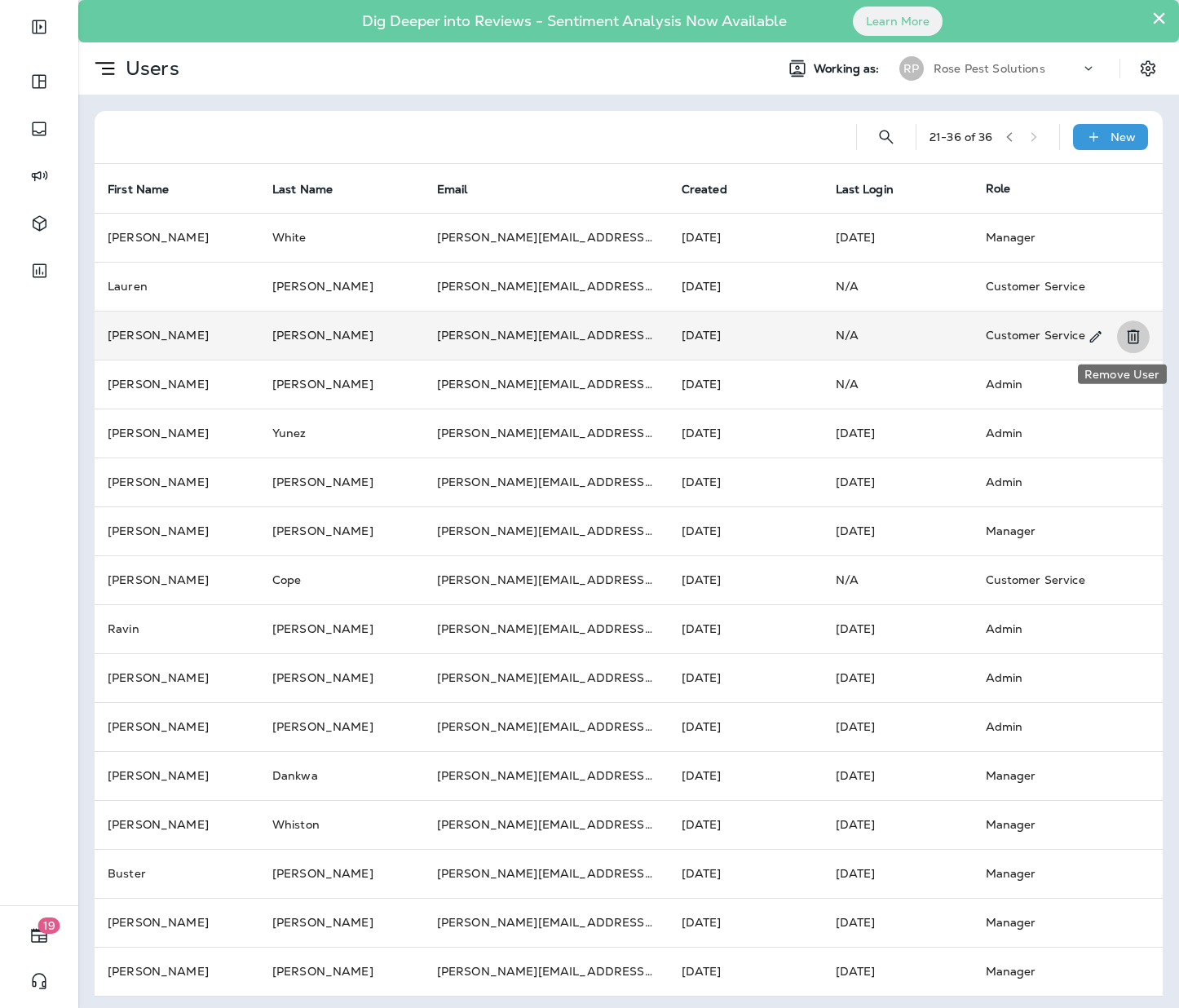
click at [1127, 339] on icon "Remove User" at bounding box center [1133, 337] width 13 height 14
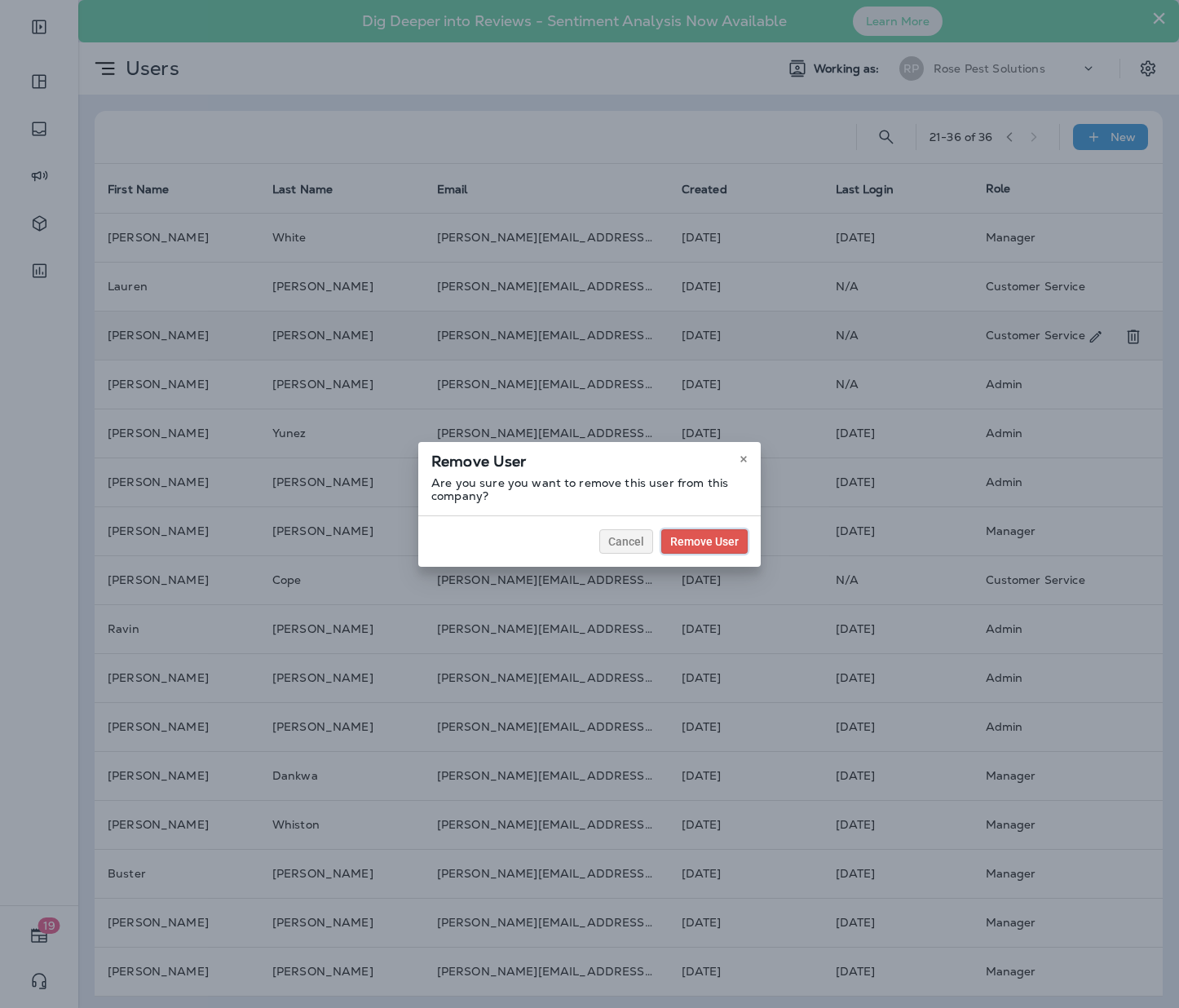
click at [724, 533] on button "Remove User" at bounding box center [705, 541] width 87 height 24
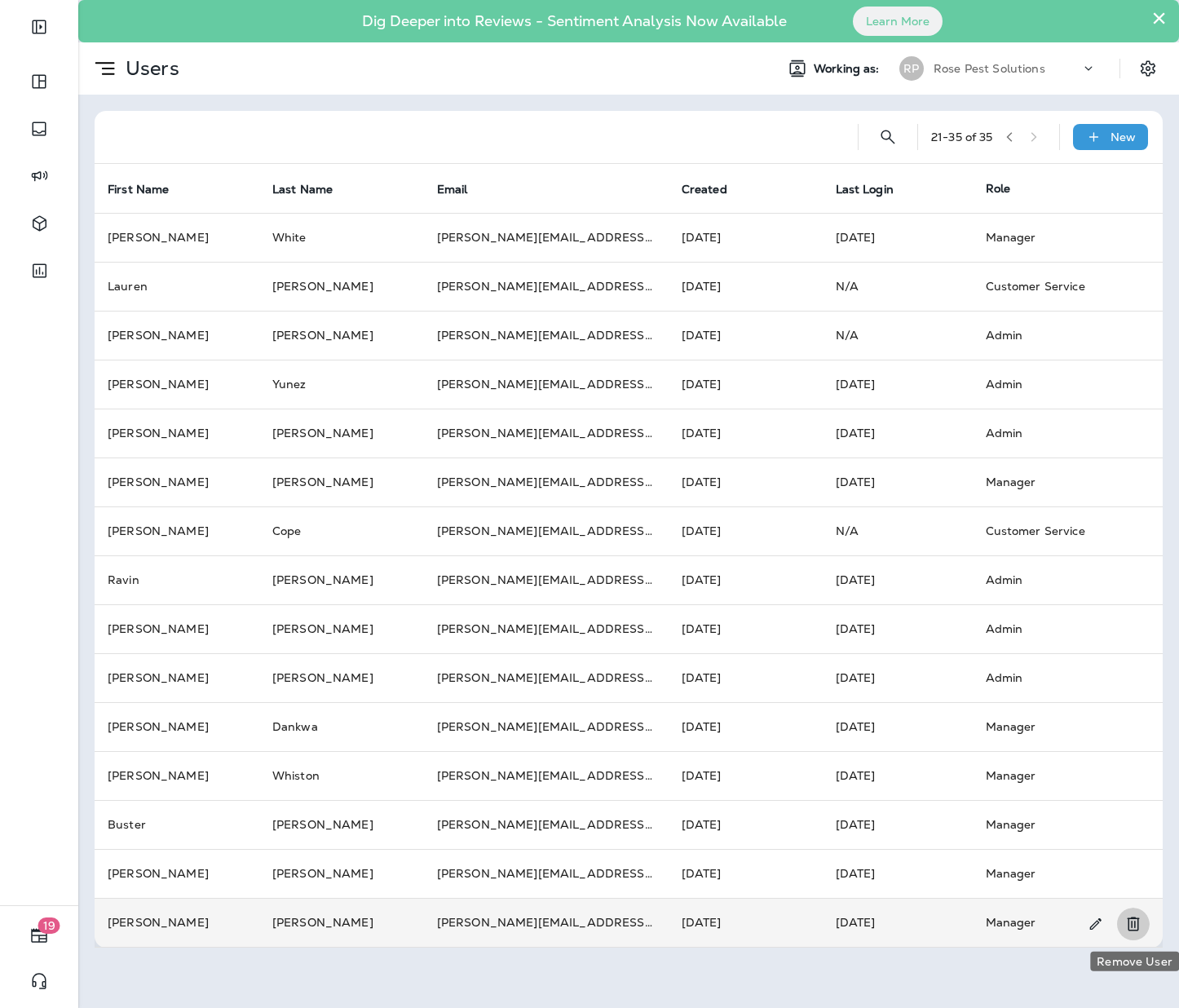
click at [1133, 923] on icon "Remove User" at bounding box center [1133, 924] width 20 height 20
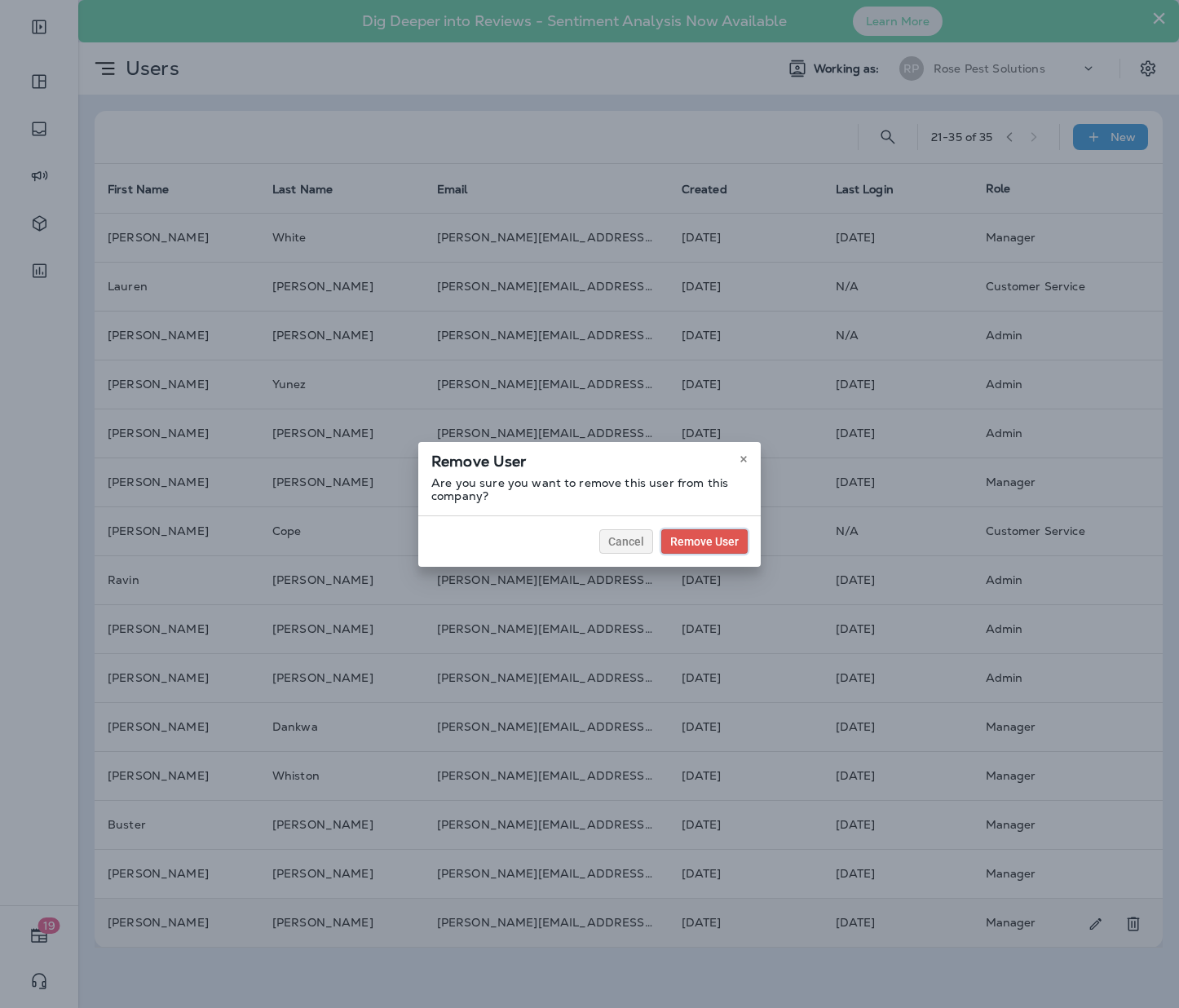
click at [695, 547] on button "Remove User" at bounding box center [705, 541] width 87 height 24
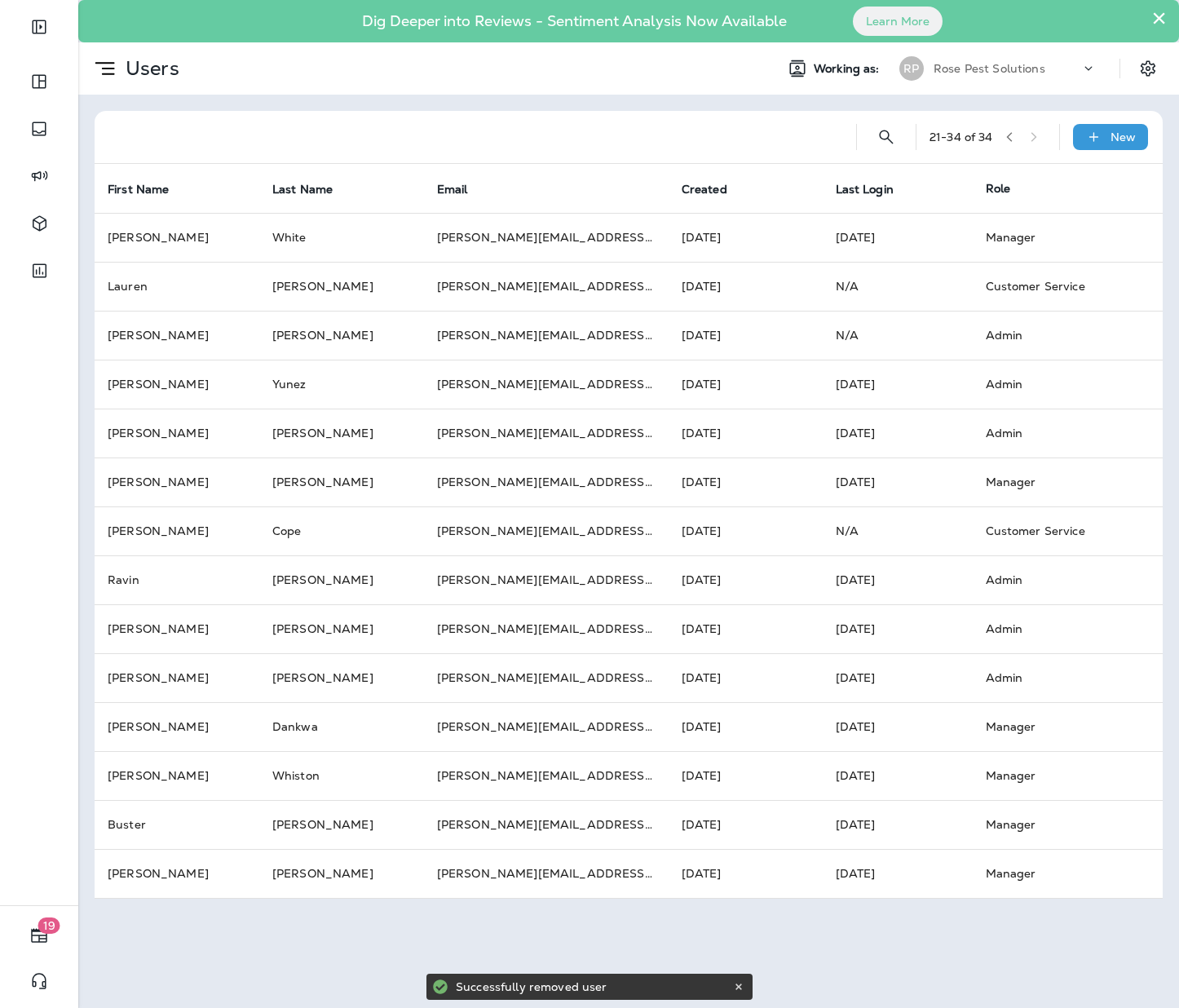
click at [962, 67] on p "Rose Pest Solutions" at bounding box center [990, 68] width 111 height 13
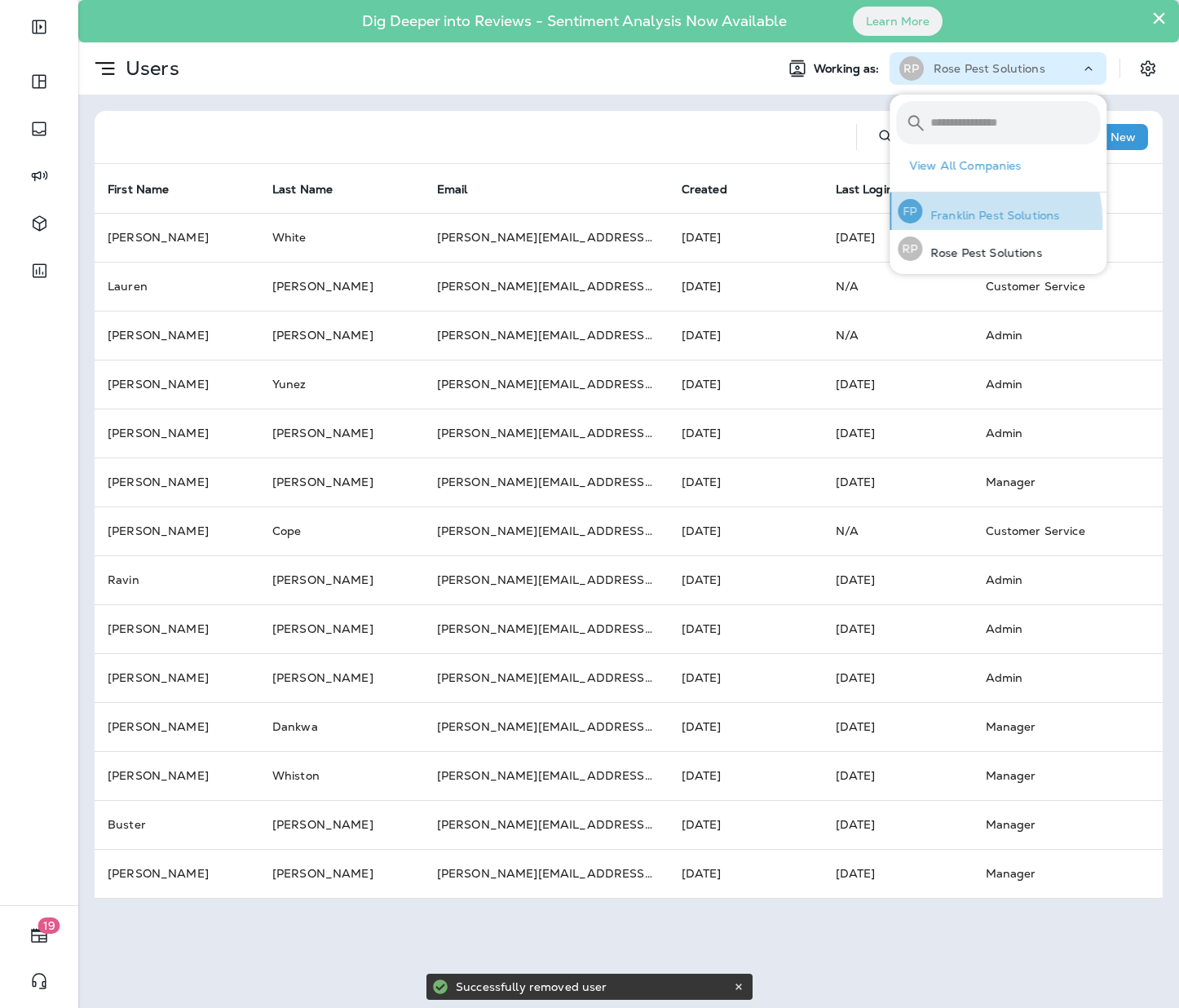
click at [967, 221] on p "Franklin Pest Solutions" at bounding box center [991, 215] width 137 height 13
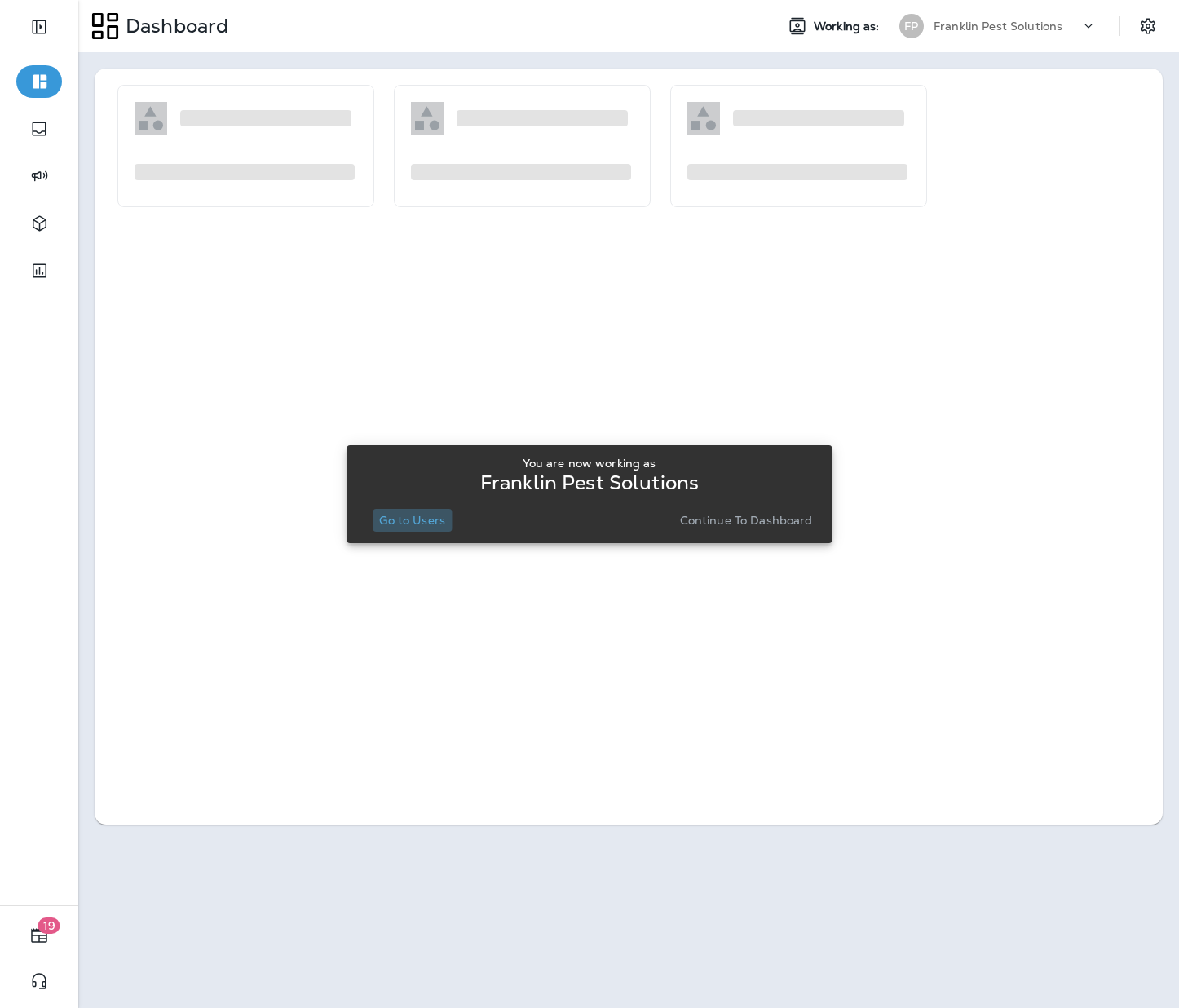
click at [417, 522] on p "Go to Users" at bounding box center [413, 519] width 66 height 13
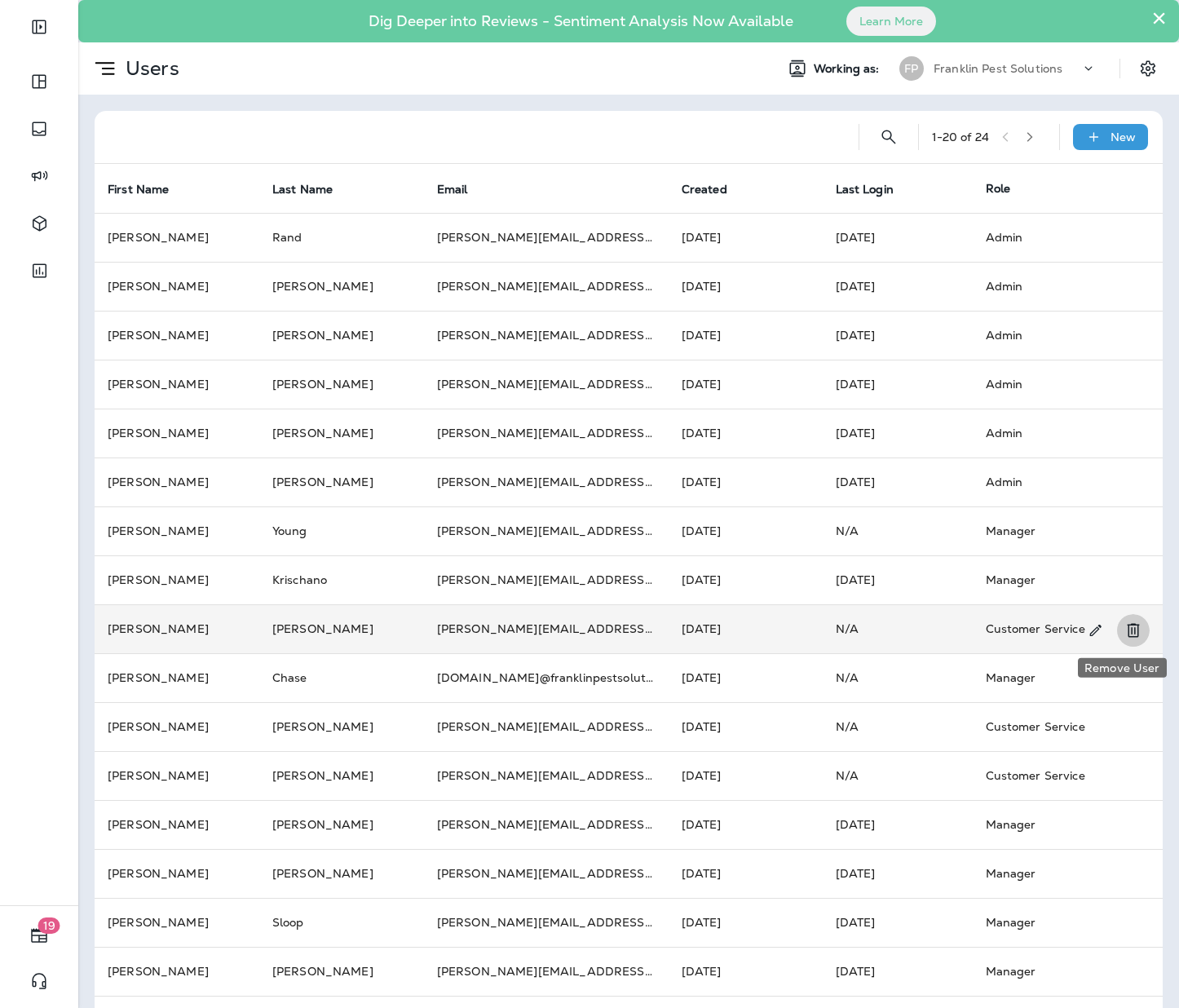
click at [1123, 625] on icon "Remove User" at bounding box center [1133, 630] width 20 height 20
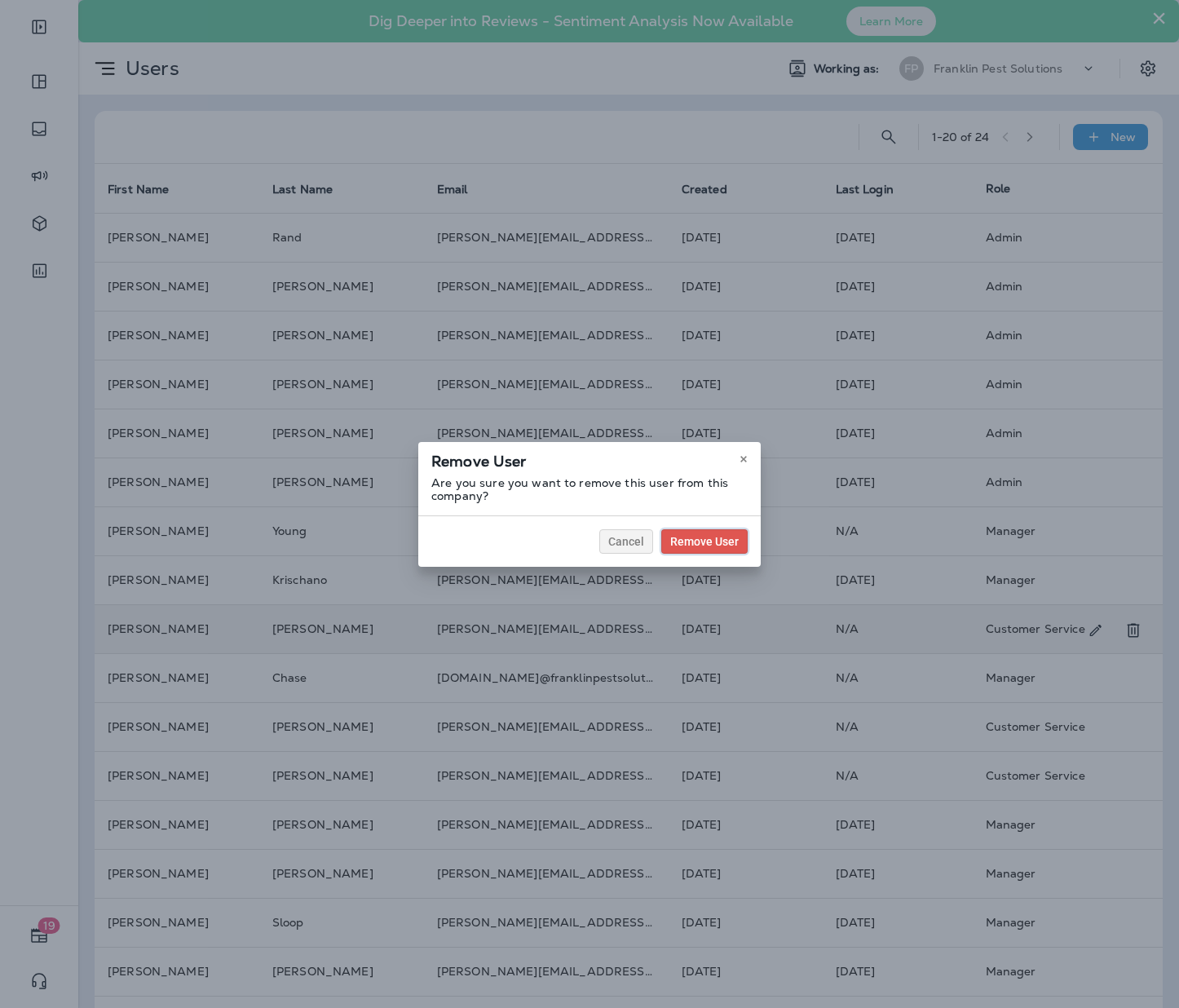
click at [695, 549] on button "Remove User" at bounding box center [705, 541] width 87 height 24
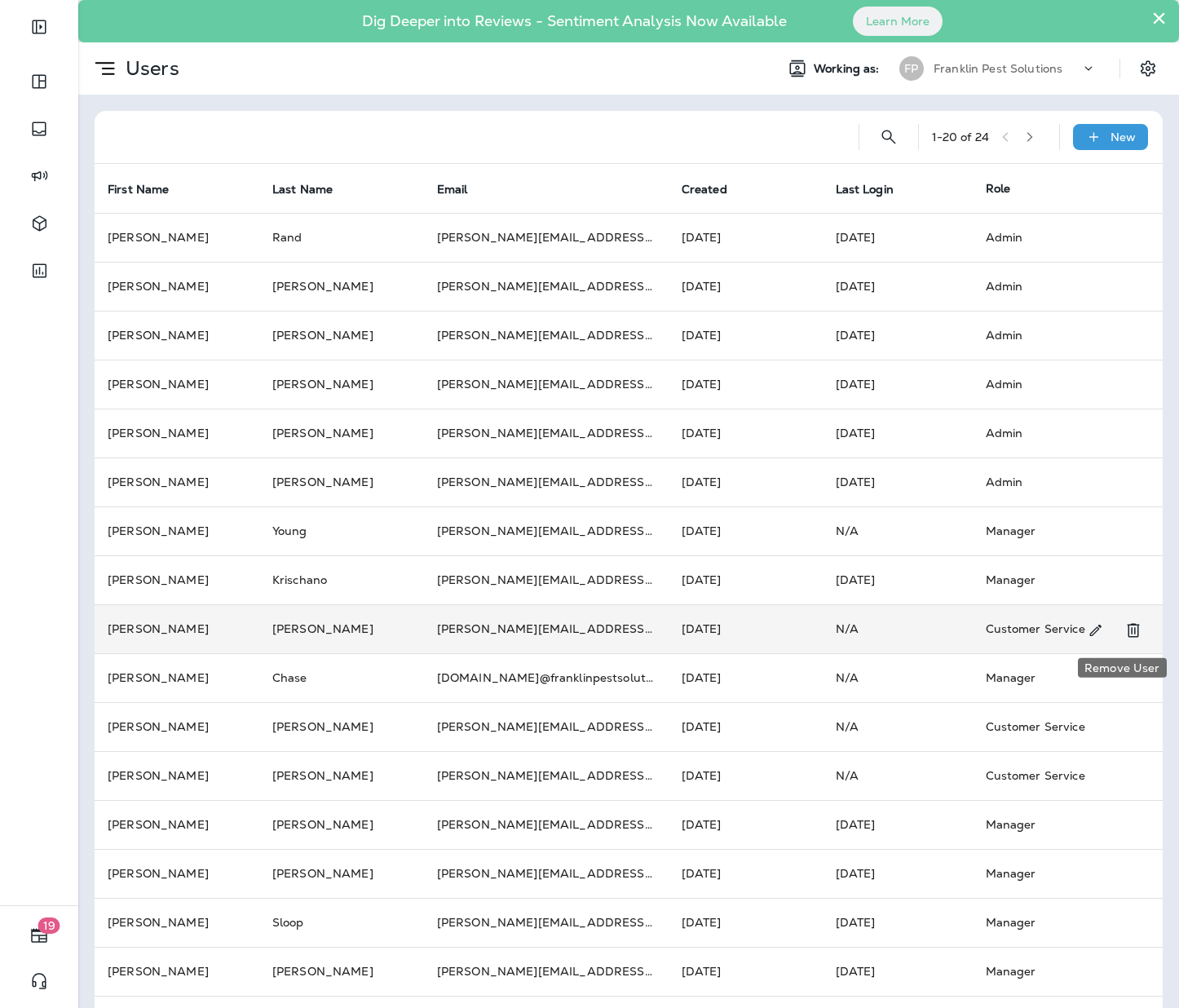
click at [1123, 632] on icon "Remove User" at bounding box center [1133, 630] width 20 height 20
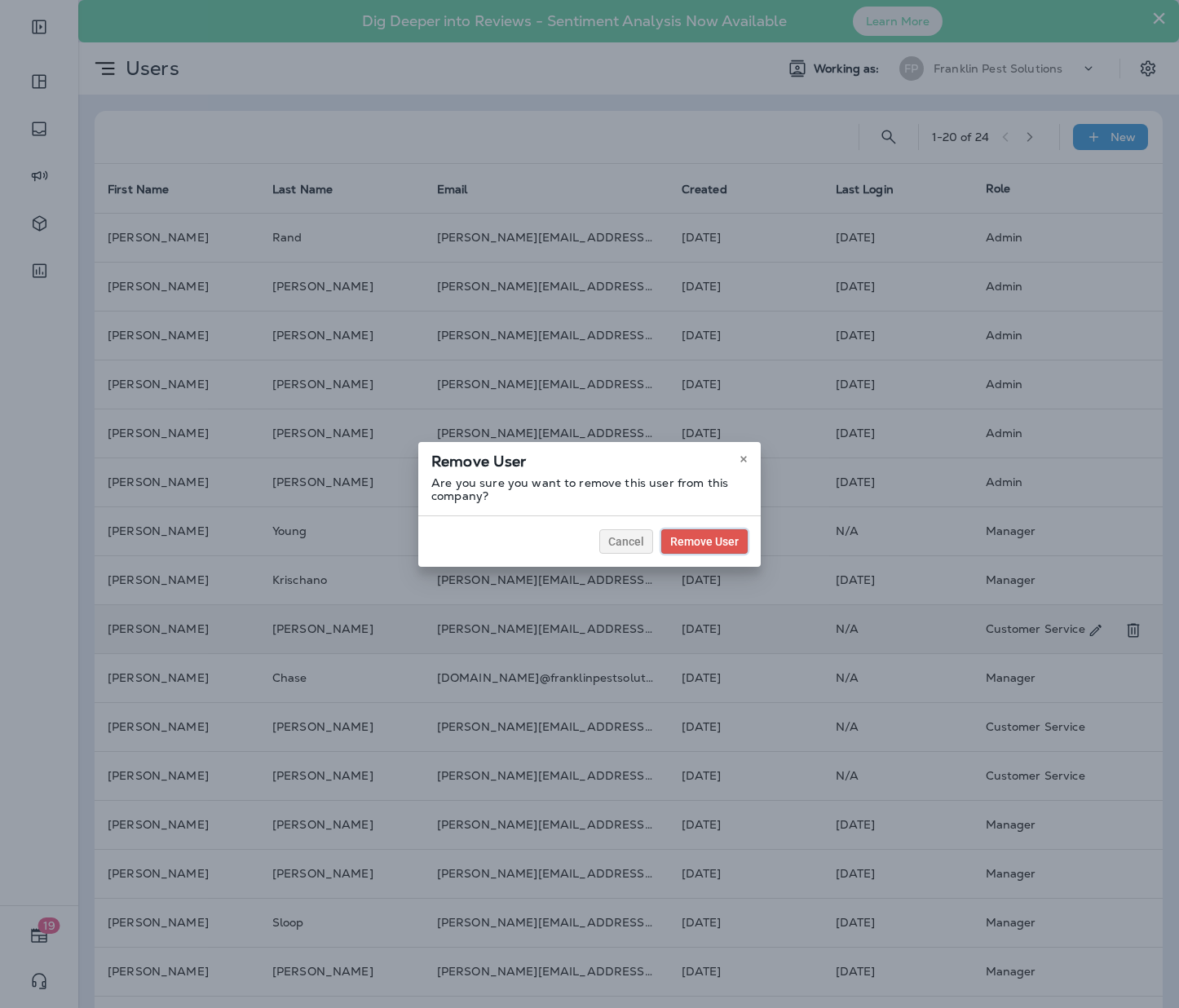
click at [692, 544] on span "Remove User" at bounding box center [705, 542] width 68 height 12
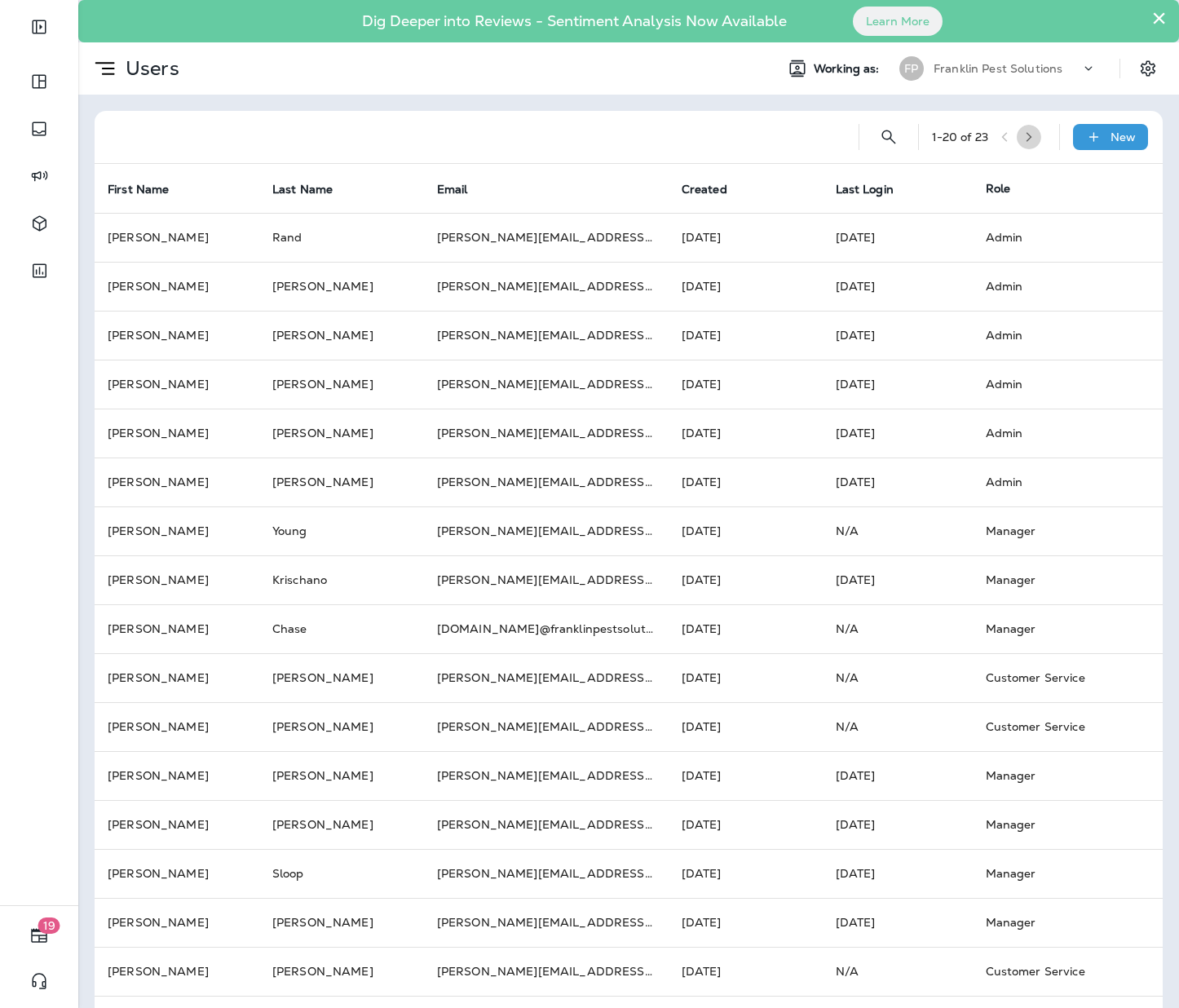
click at [1019, 147] on button "button" at bounding box center [1029, 137] width 24 height 24
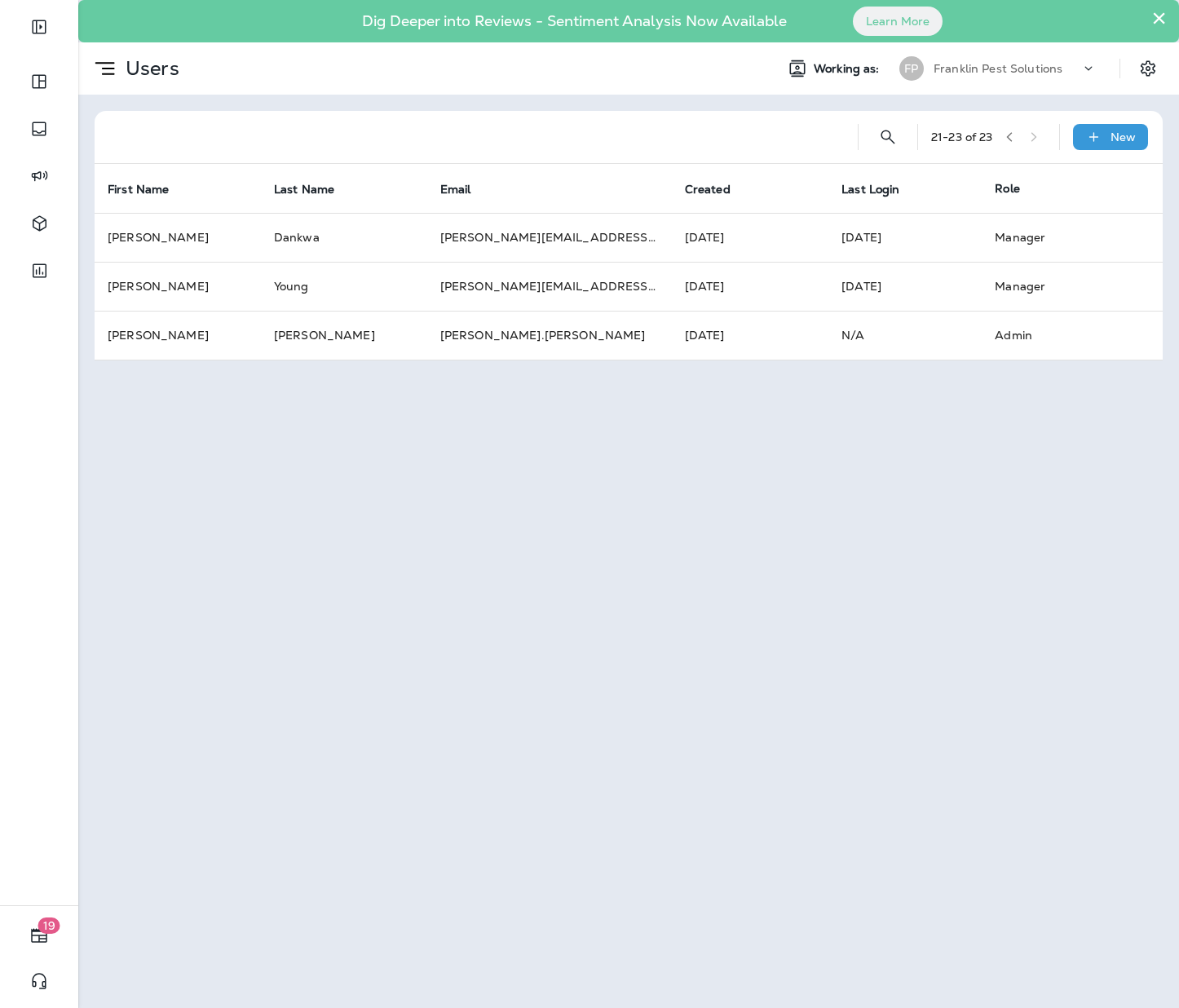
click at [1009, 140] on icon "button" at bounding box center [1010, 138] width 12 height 12
